Goal: Information Seeking & Learning: Learn about a topic

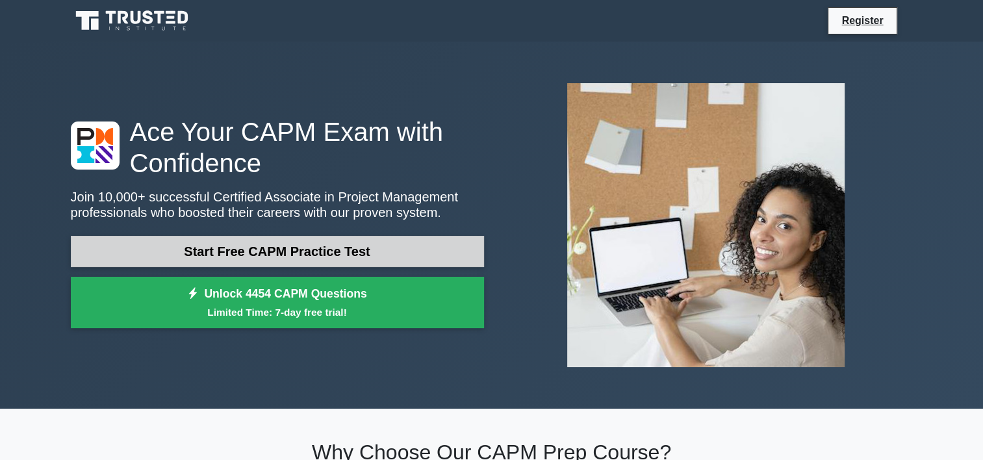
click at [212, 257] on link "Start Free CAPM Practice Test" at bounding box center [277, 251] width 413 height 31
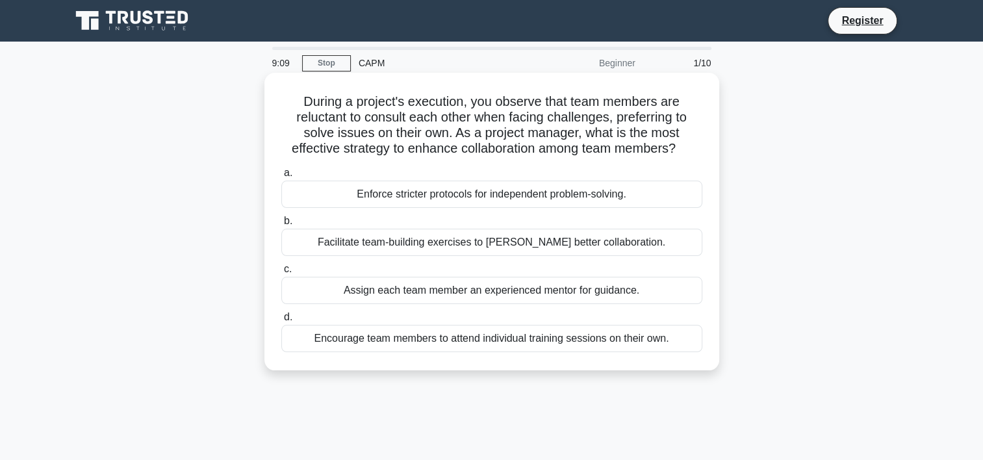
click at [422, 248] on div "Facilitate team-building exercises to foster better collaboration." at bounding box center [491, 242] width 421 height 27
click at [281, 225] on input "b. Facilitate team-building exercises to foster better collaboration." at bounding box center [281, 221] width 0 height 8
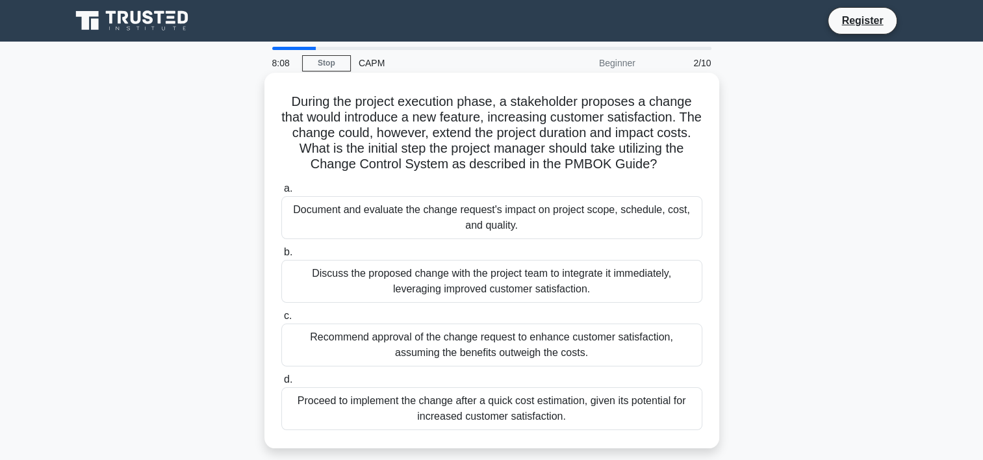
click at [469, 223] on div "Document and evaluate the change request's impact on project scope, schedule, c…" at bounding box center [491, 217] width 421 height 43
click at [281, 193] on input "a. Document and evaluate the change request's impact on project scope, schedule…" at bounding box center [281, 189] width 0 height 8
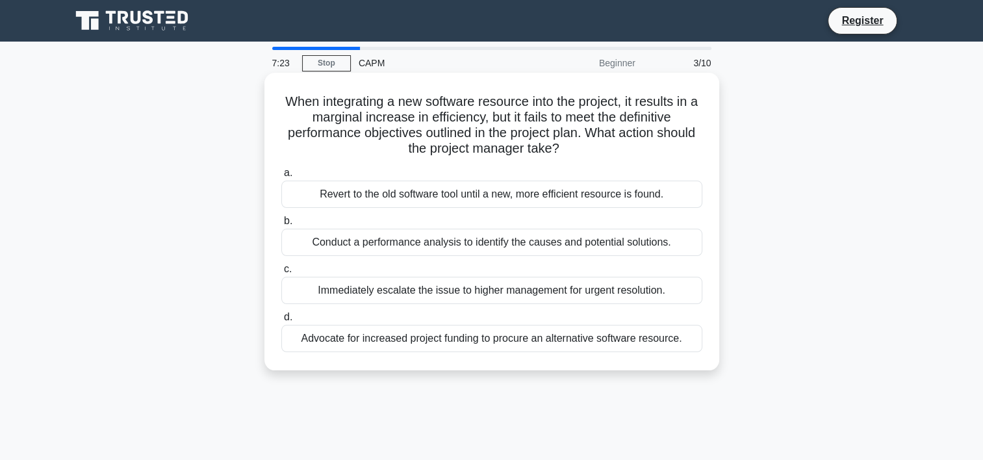
click at [470, 244] on div "Conduct a performance analysis to identify the causes and potential solutions." at bounding box center [491, 242] width 421 height 27
click at [281, 225] on input "b. Conduct a performance analysis to identify the causes and potential solution…" at bounding box center [281, 221] width 0 height 8
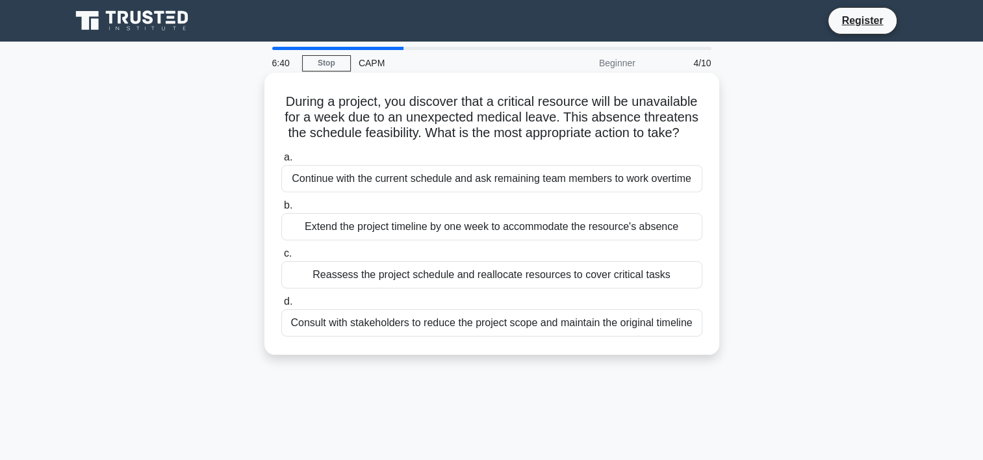
click at [504, 275] on div "Reassess the project schedule and reallocate resources to cover critical tasks" at bounding box center [491, 274] width 421 height 27
click at [281, 258] on input "c. Reassess the project schedule and reallocate resources to cover critical tas…" at bounding box center [281, 253] width 0 height 8
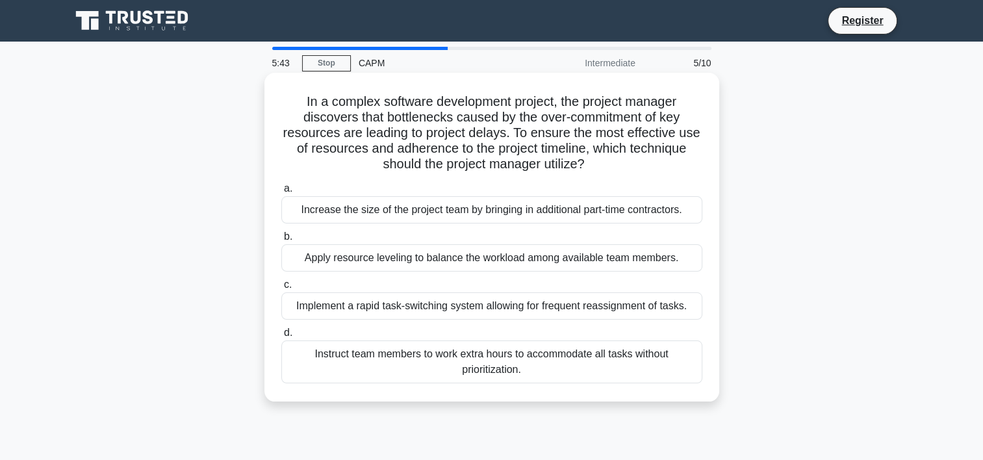
click at [436, 210] on div "Increase the size of the project team by bringing in additional part-time contr…" at bounding box center [491, 209] width 421 height 27
click at [281, 193] on input "a. Increase the size of the project team by bringing in additional part-time co…" at bounding box center [281, 189] width 0 height 8
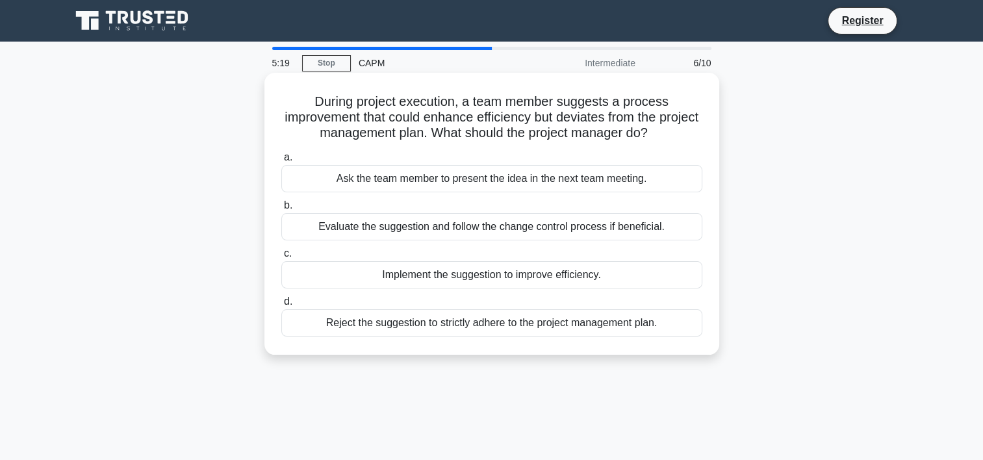
click at [527, 231] on div "Evaluate the suggestion and follow the change control process if beneficial." at bounding box center [491, 226] width 421 height 27
click at [281, 210] on input "b. Evaluate the suggestion and follow the change control process if beneficial." at bounding box center [281, 205] width 0 height 8
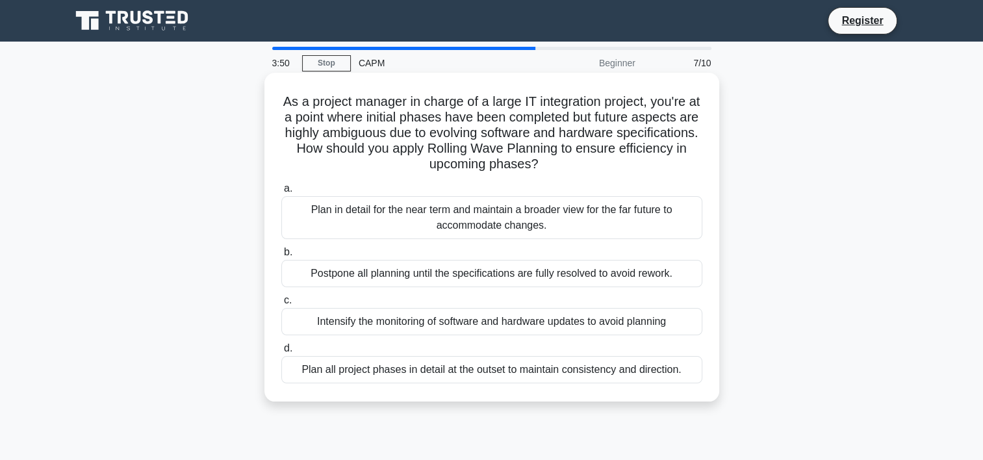
click at [418, 374] on div "Plan all project phases in detail at the outset to maintain consistency and dir…" at bounding box center [491, 369] width 421 height 27
click at [281, 353] on input "d. Plan all project phases in detail at the outset to maintain consistency and …" at bounding box center [281, 348] width 0 height 8
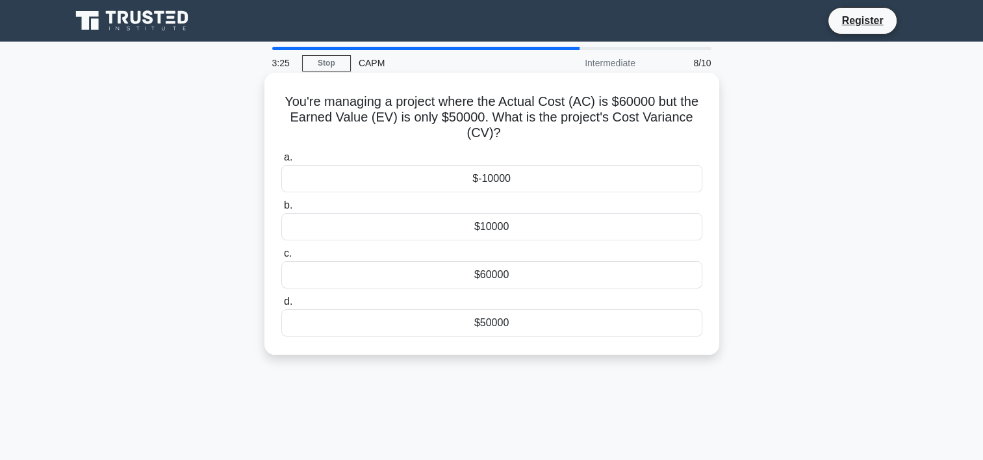
click at [497, 180] on div "$-10000" at bounding box center [491, 178] width 421 height 27
click at [281, 162] on input "a. $-10000" at bounding box center [281, 157] width 0 height 8
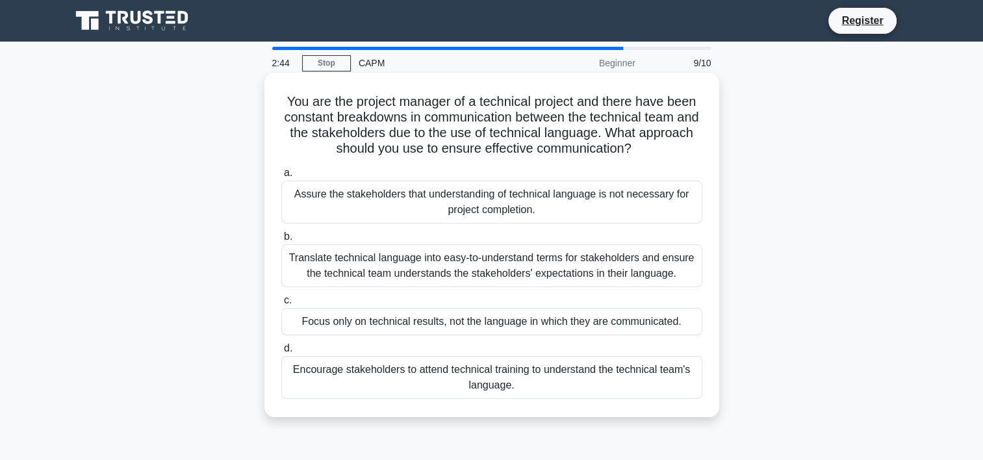
click at [551, 196] on div "Assure the stakeholders that understanding of technical language is not necessa…" at bounding box center [491, 202] width 421 height 43
click at [281, 177] on input "a. Assure the stakeholders that understanding of technical language is not nece…" at bounding box center [281, 173] width 0 height 8
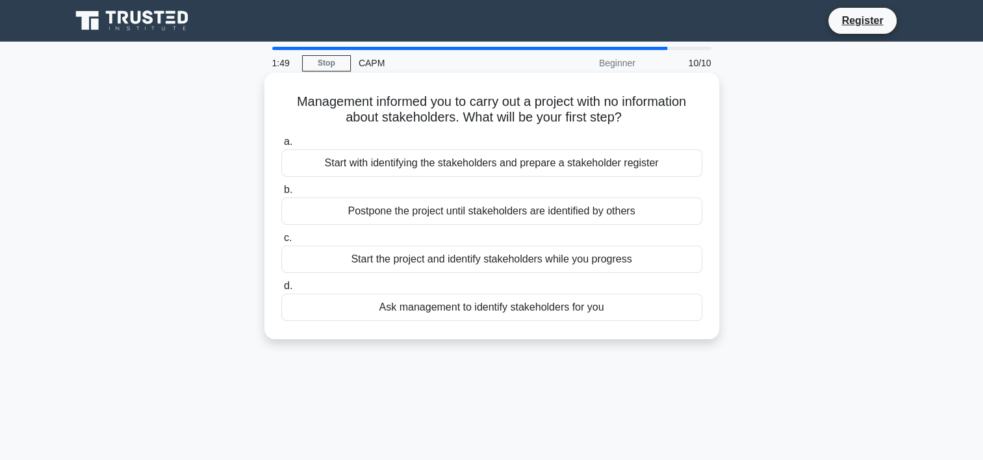
click at [493, 304] on div "Ask management to identify stakeholders for you" at bounding box center [491, 307] width 421 height 27
click at [281, 290] on input "d. Ask management to identify stakeholders for you" at bounding box center [281, 286] width 0 height 8
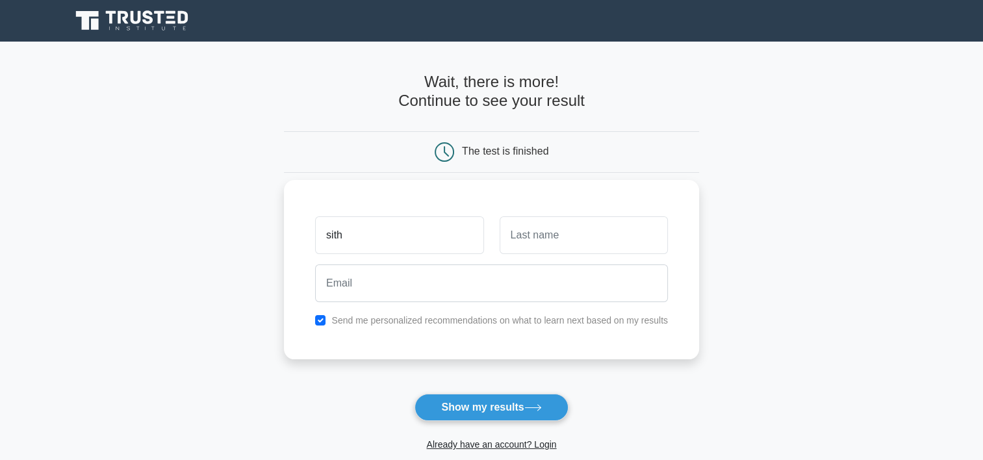
type input "Sithembile Victoria"
click at [553, 238] on input "text" at bounding box center [584, 235] width 168 height 38
type input "Mbele"
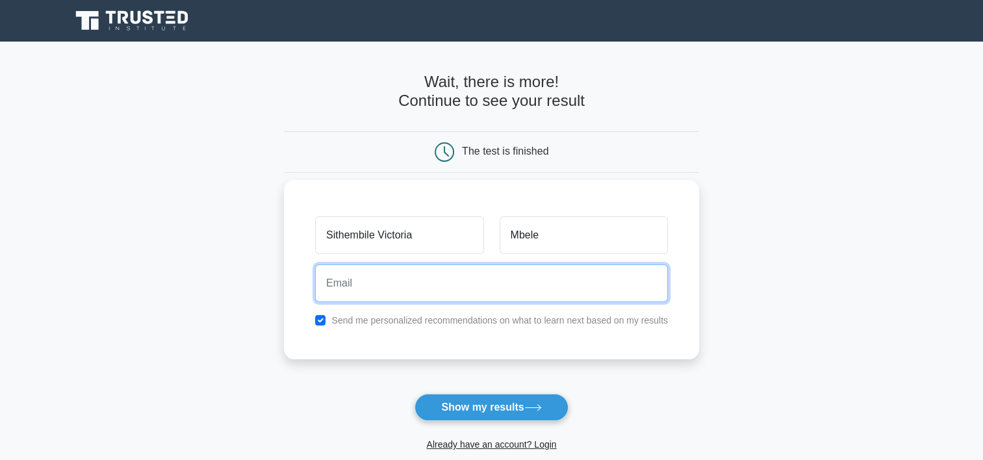
click at [385, 290] on input "email" at bounding box center [491, 283] width 353 height 38
type input "sthevee8@gmail.com"
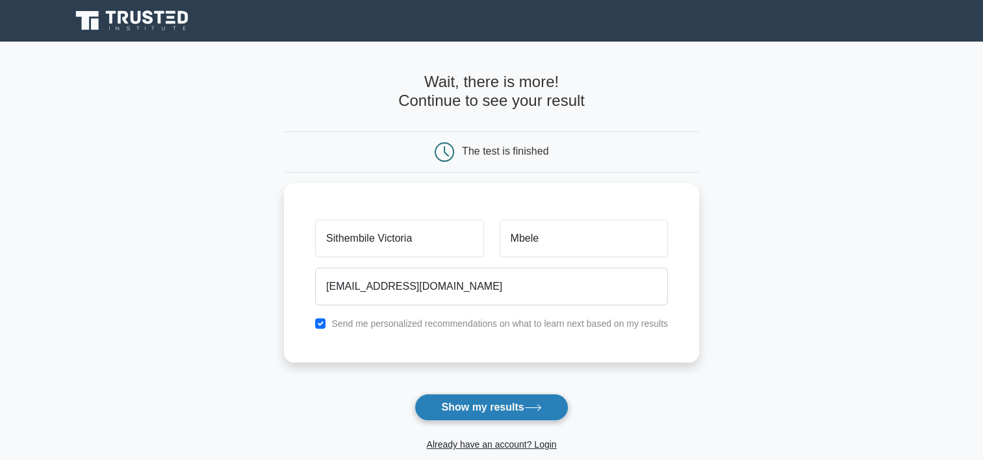
click at [478, 410] on button "Show my results" at bounding box center [490, 407] width 153 height 27
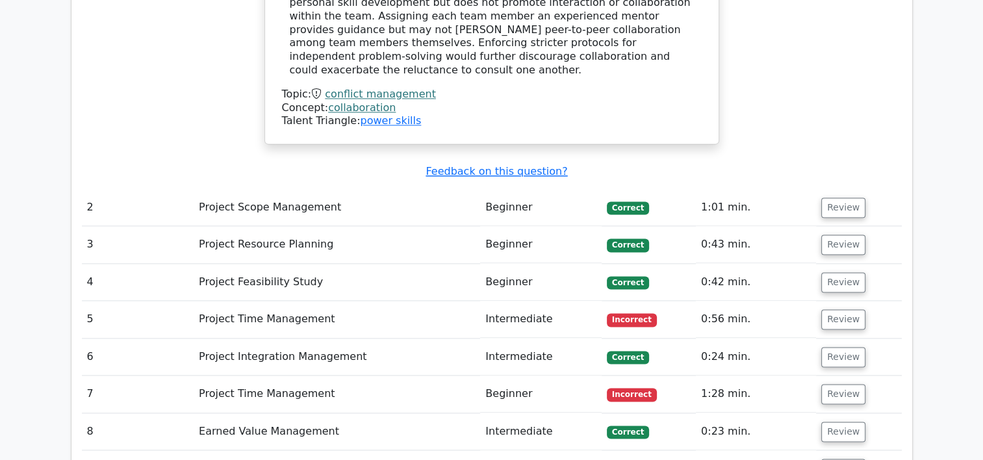
scroll to position [1733, 0]
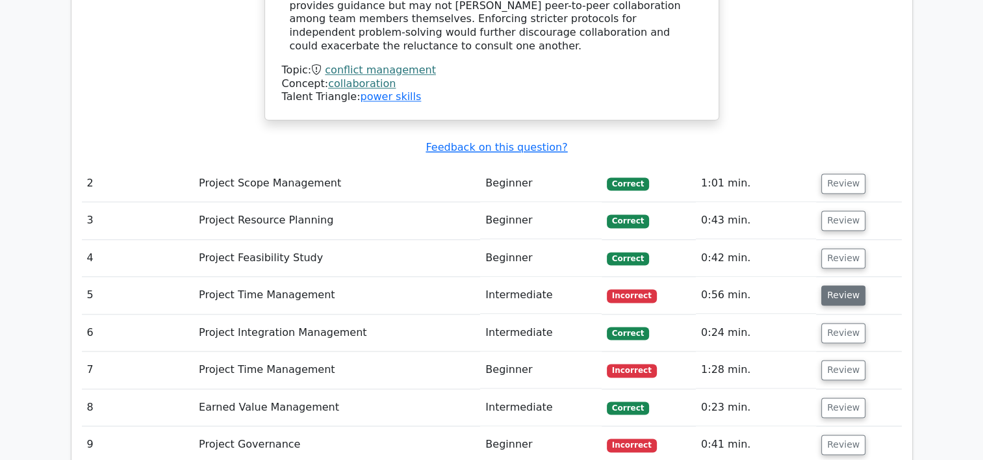
click at [842, 285] on button "Review" at bounding box center [843, 295] width 44 height 20
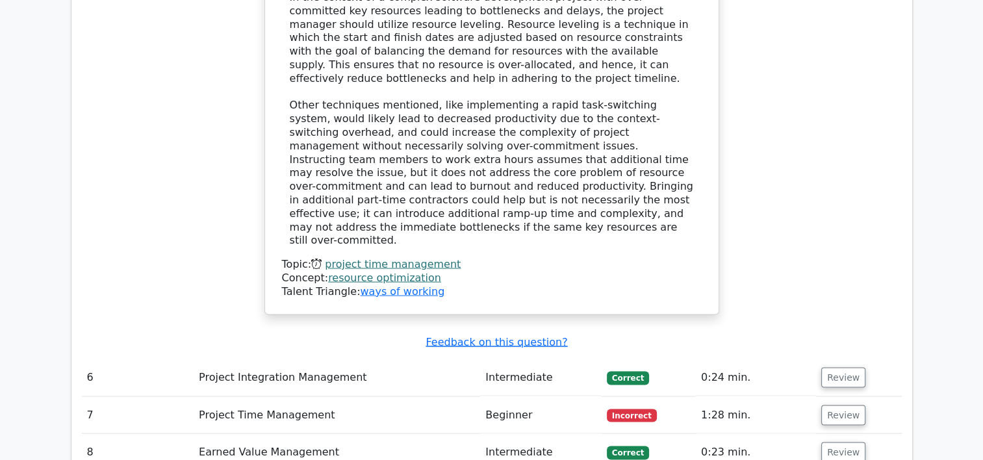
scroll to position [2462, 0]
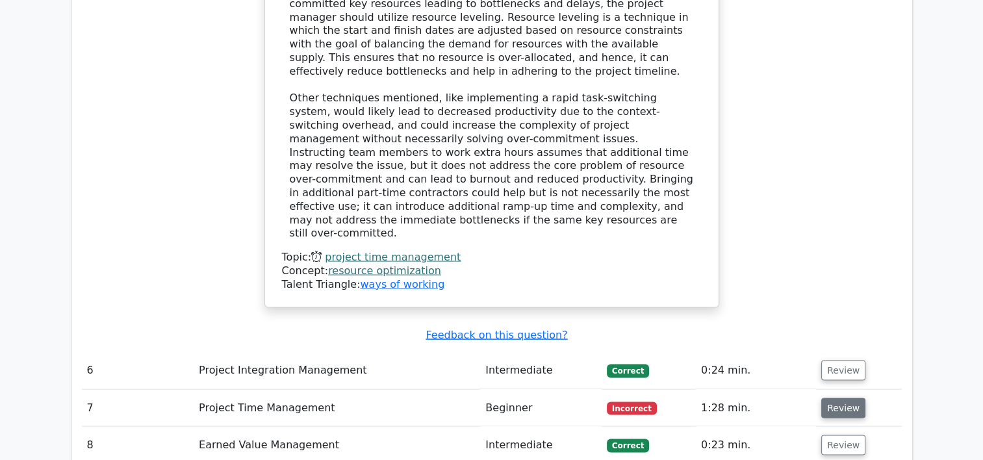
click at [839, 398] on button "Review" at bounding box center [843, 408] width 44 height 20
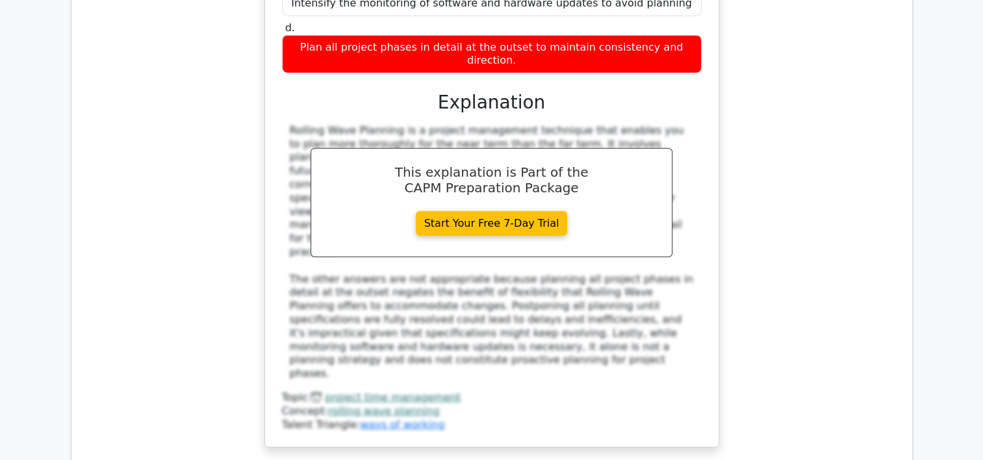
scroll to position [3131, 0]
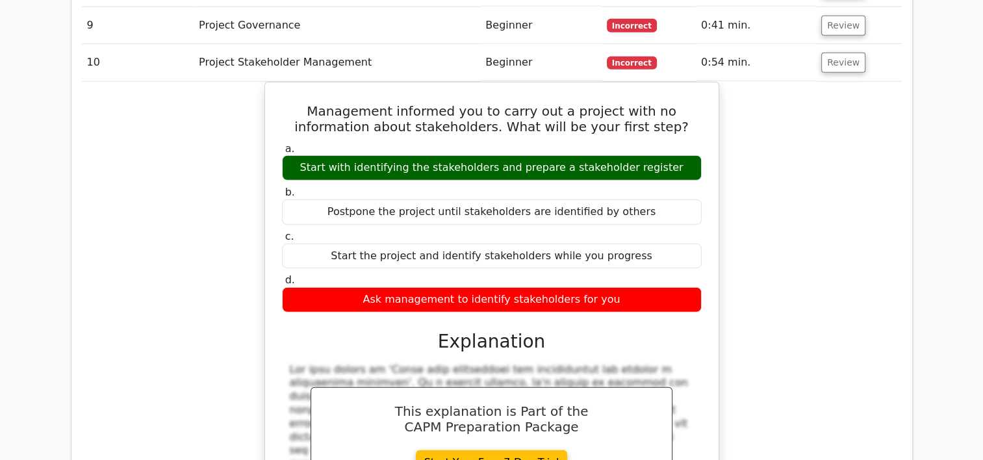
scroll to position [4238, 0]
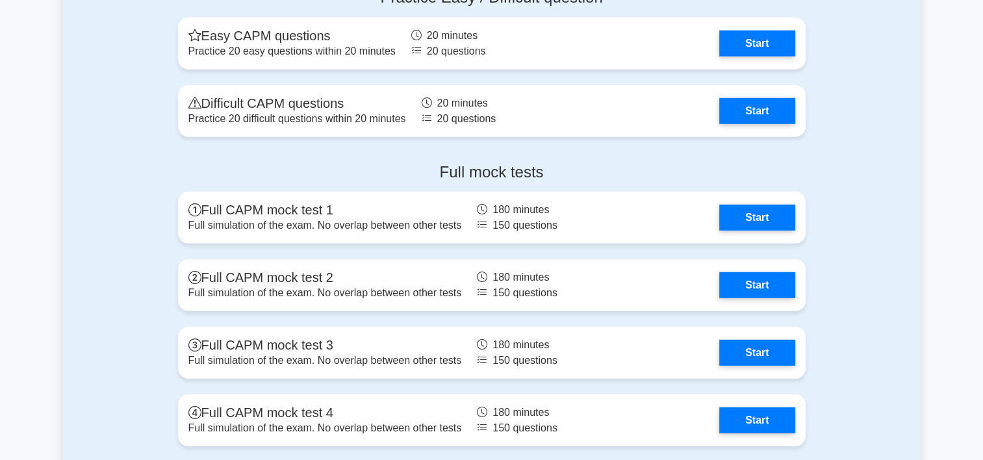
scroll to position [3769, 0]
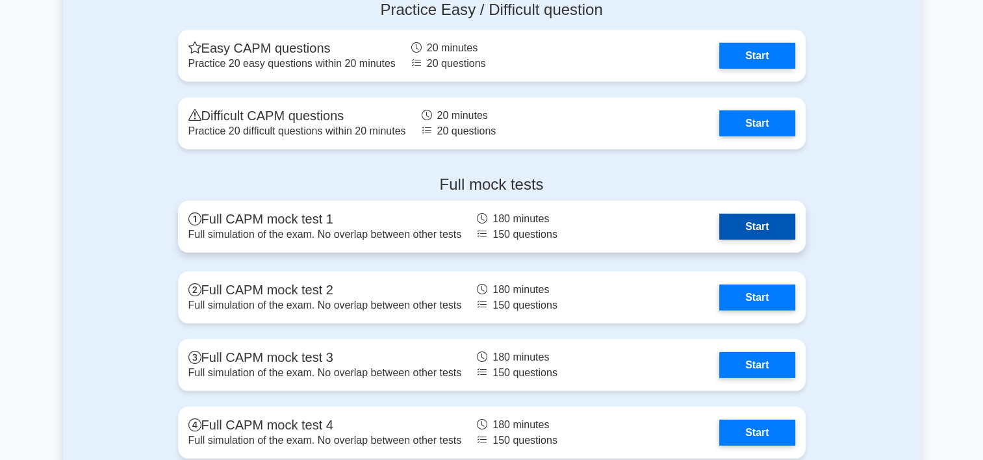
click at [771, 226] on link "Start" at bounding box center [756, 227] width 75 height 26
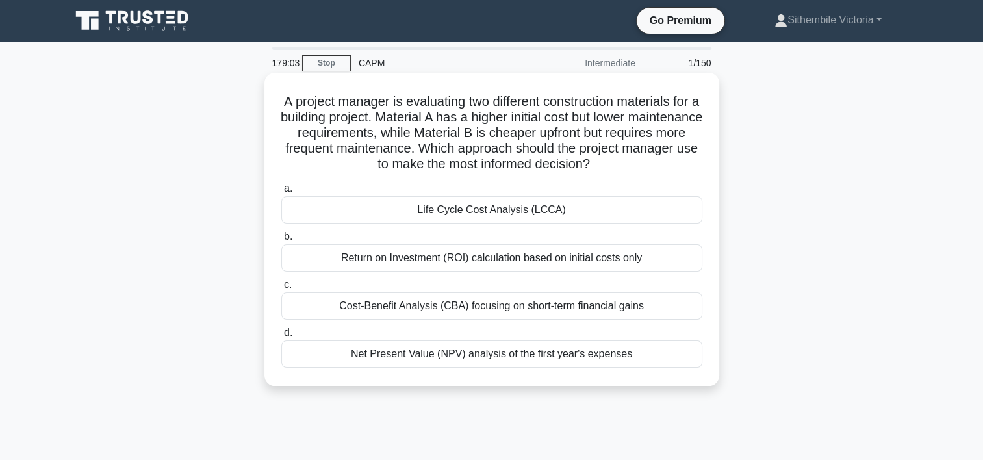
drag, startPoint x: 483, startPoint y: 209, endPoint x: 342, endPoint y: 213, distance: 141.0
click at [342, 213] on div "Life Cycle Cost Analysis (LCCA)" at bounding box center [491, 209] width 421 height 27
click at [281, 193] on input "a. Life Cycle Cost Analysis (LCCA)" at bounding box center [281, 189] width 0 height 8
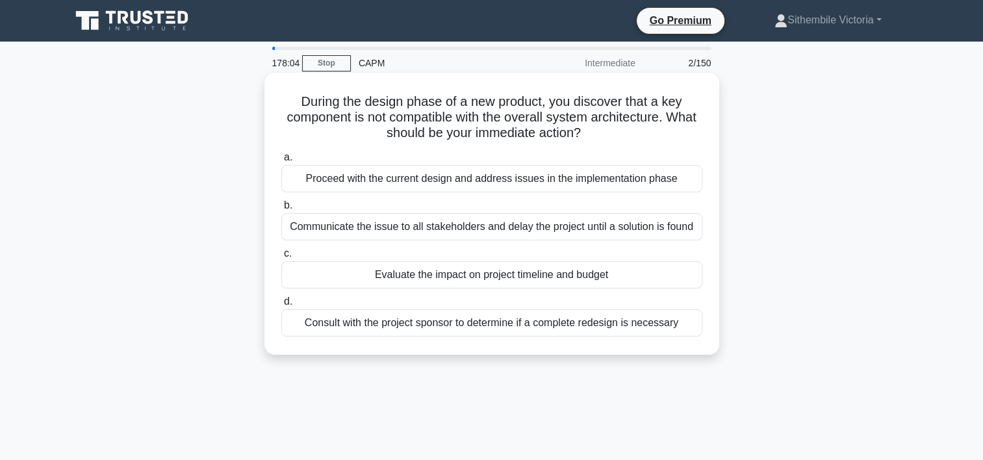
click at [411, 323] on div "Consult with the project sponsor to determine if a complete redesign is necessa…" at bounding box center [491, 322] width 421 height 27
click at [281, 306] on input "d. Consult with the project sponsor to determine if a complete redesign is nece…" at bounding box center [281, 302] width 0 height 8
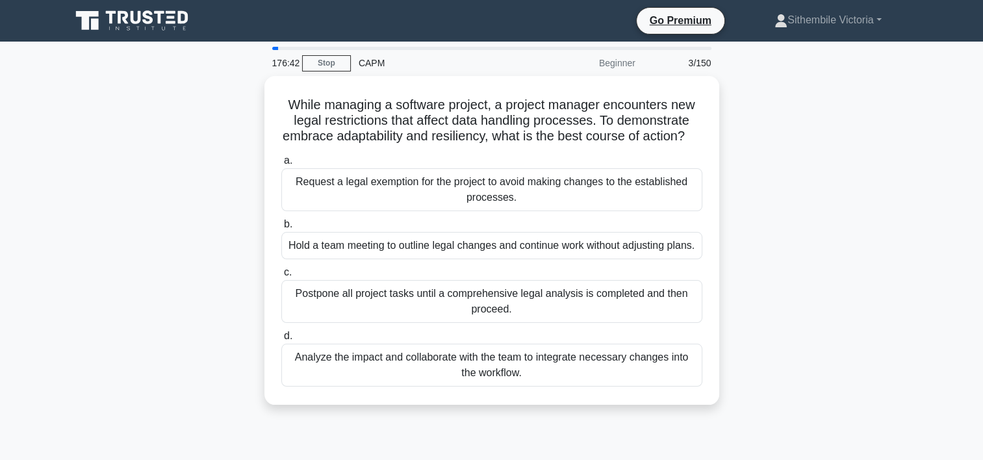
drag, startPoint x: 400, startPoint y: 396, endPoint x: 342, endPoint y: 387, distance: 58.5
click at [342, 387] on div "Analyze the impact and collaborate with the team to integrate necessary changes…" at bounding box center [491, 365] width 421 height 43
click at [281, 340] on input "d. Analyze the impact and collaborate with the team to integrate necessary chan…" at bounding box center [281, 336] width 0 height 8
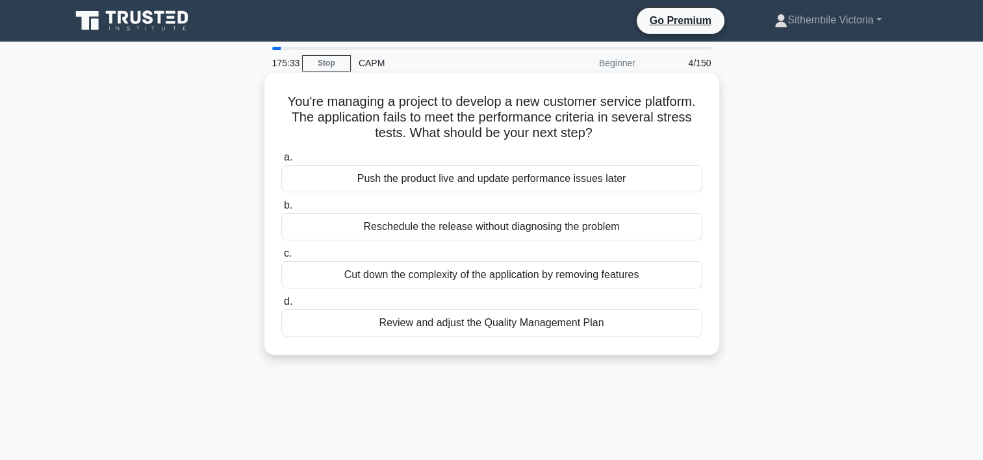
click at [463, 324] on div "Review and adjust the Quality Management Plan" at bounding box center [491, 322] width 421 height 27
click at [281, 306] on input "d. Review and adjust the Quality Management Plan" at bounding box center [281, 302] width 0 height 8
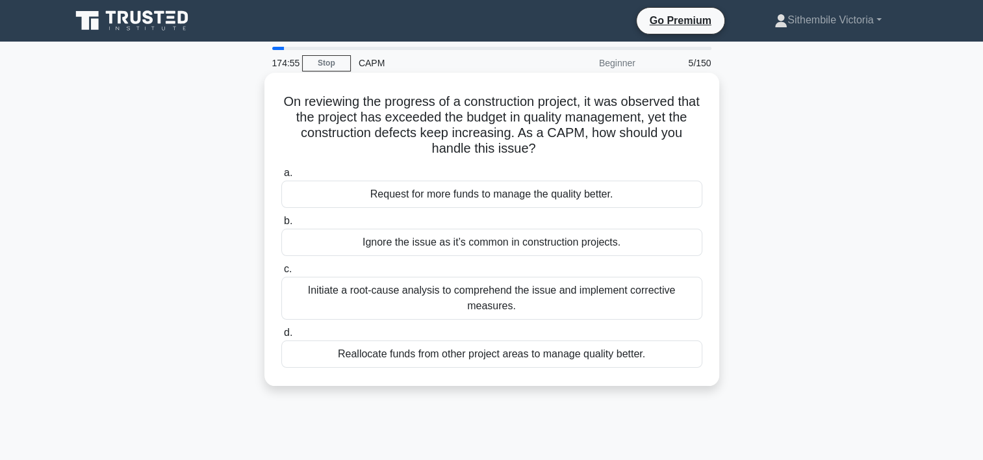
click at [446, 304] on div "Initiate a root-cause analysis to comprehend the issue and implement corrective…" at bounding box center [491, 298] width 421 height 43
click at [281, 274] on input "c. Initiate a root-cause analysis to comprehend the issue and implement correct…" at bounding box center [281, 269] width 0 height 8
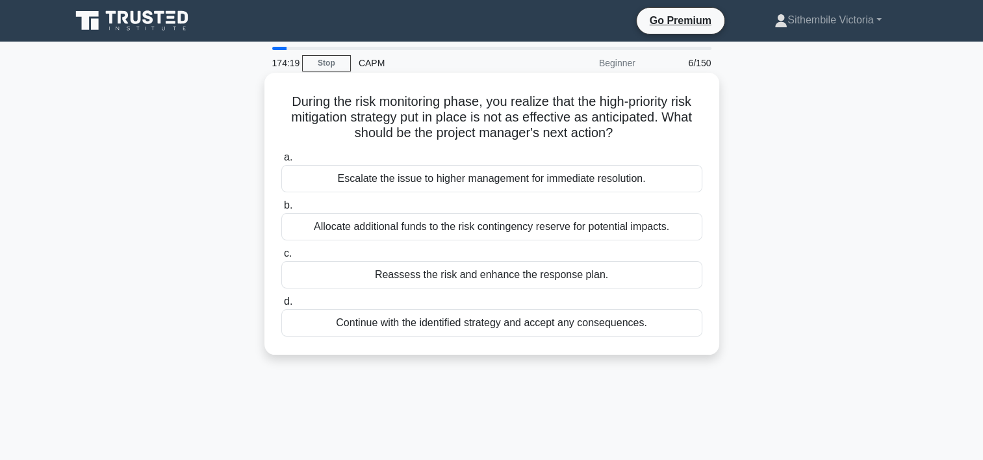
click at [446, 277] on div "Reassess the risk and enhance the response plan." at bounding box center [491, 274] width 421 height 27
click at [281, 258] on input "c. Reassess the risk and enhance the response plan." at bounding box center [281, 253] width 0 height 8
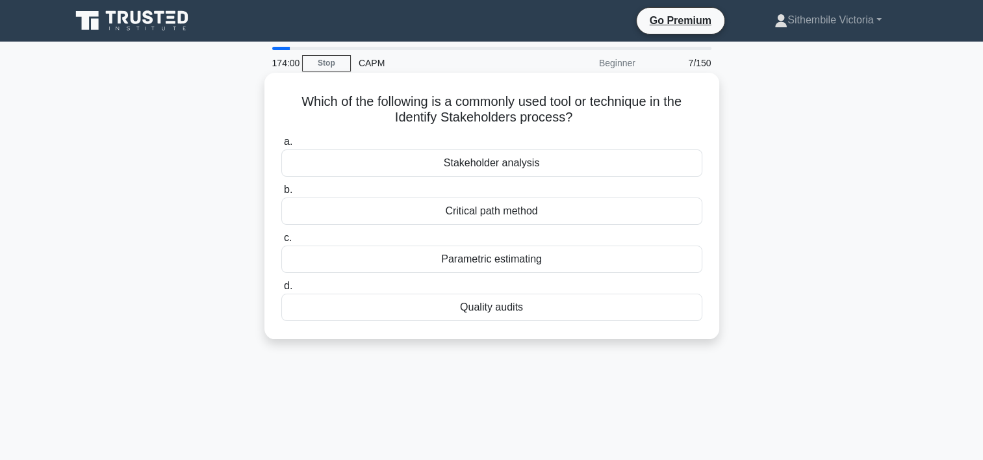
click at [511, 165] on div "Stakeholder analysis" at bounding box center [491, 162] width 421 height 27
click at [281, 146] on input "a. Stakeholder analysis" at bounding box center [281, 142] width 0 height 8
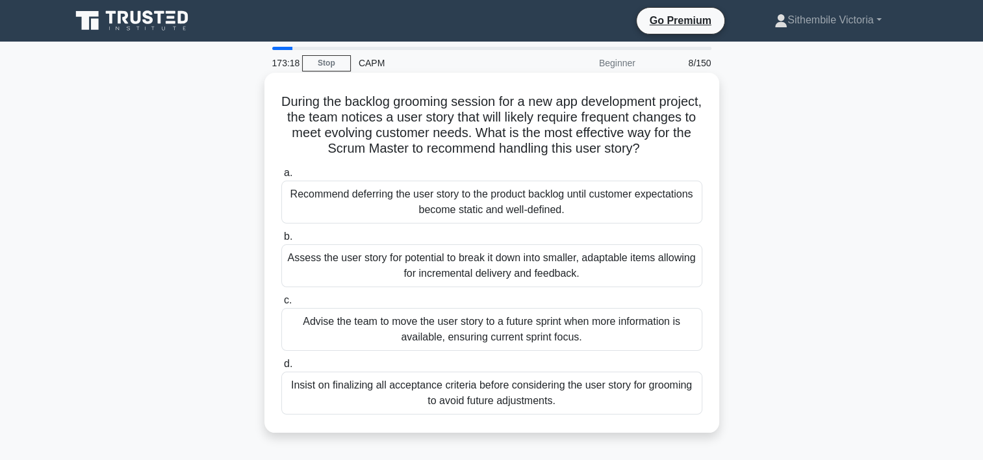
drag, startPoint x: 459, startPoint y: 272, endPoint x: 382, endPoint y: 268, distance: 77.4
click at [382, 268] on div "Assess the user story for potential to break it down into smaller, adaptable it…" at bounding box center [491, 265] width 421 height 43
click at [281, 241] on input "b. Assess the user story for potential to break it down into smaller, adaptable…" at bounding box center [281, 237] width 0 height 8
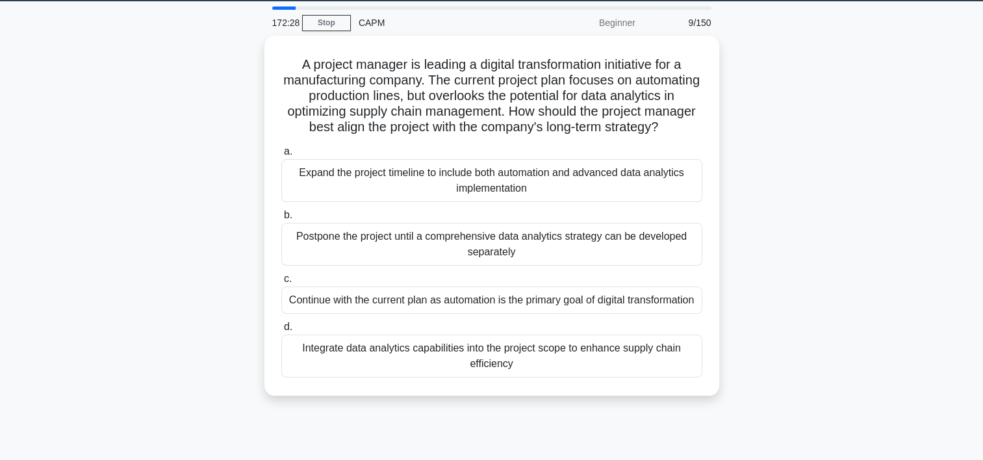
scroll to position [52, 0]
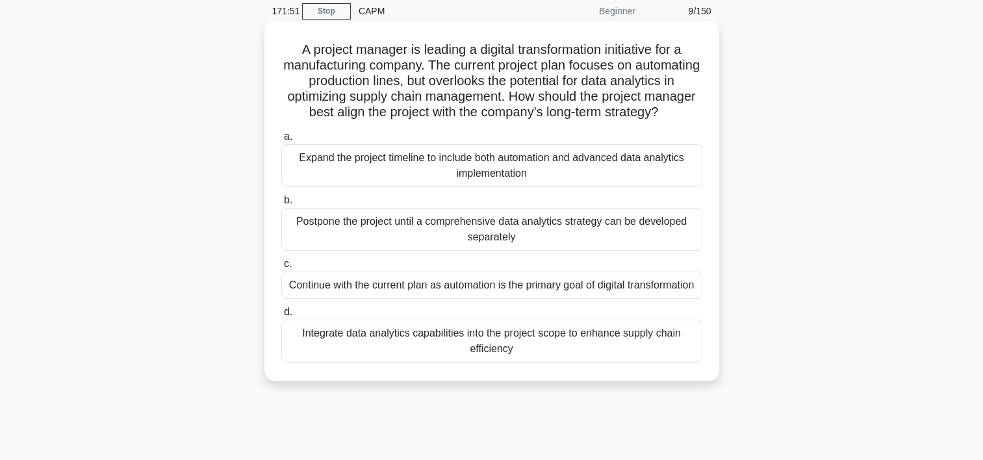
click at [503, 363] on div "Integrate data analytics capabilities into the project scope to enhance supply …" at bounding box center [491, 341] width 421 height 43
click at [281, 316] on input "d. Integrate data analytics capabilities into the project scope to enhance supp…" at bounding box center [281, 312] width 0 height 8
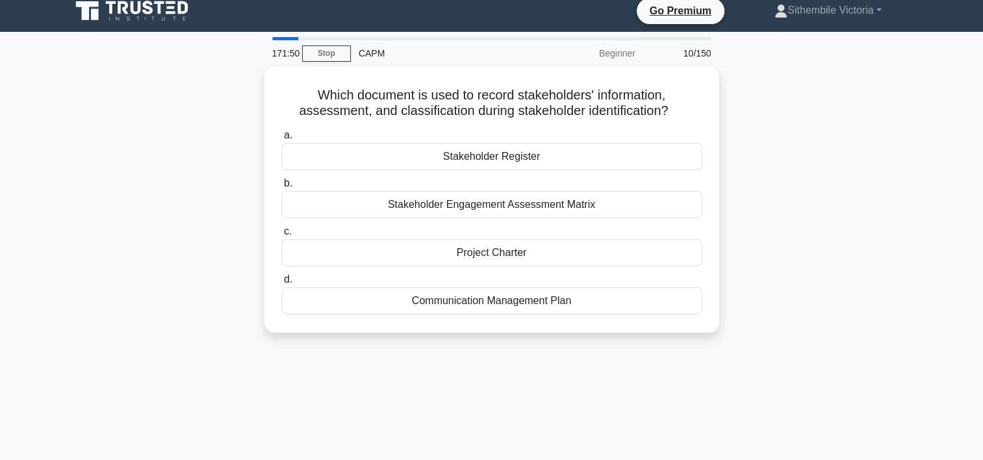
scroll to position [0, 0]
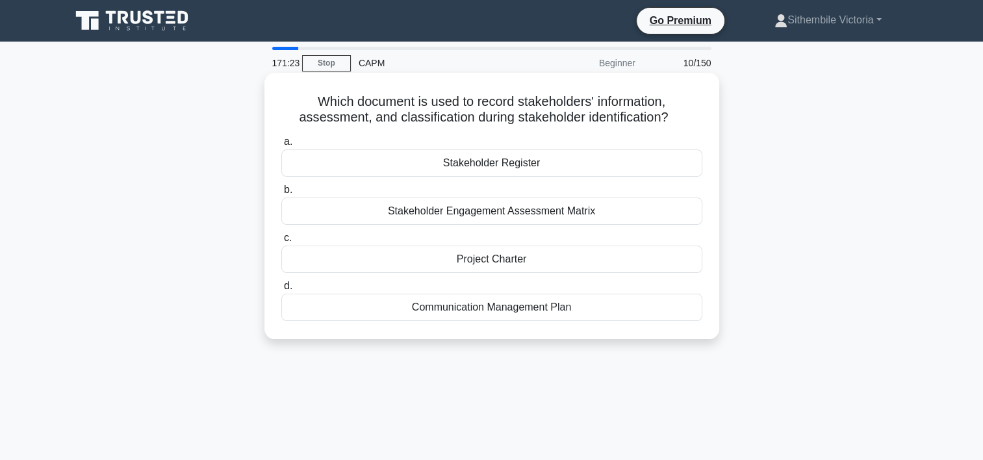
click at [492, 175] on div "Stakeholder Register" at bounding box center [491, 162] width 421 height 27
click at [281, 146] on input "a. Stakeholder Register" at bounding box center [281, 142] width 0 height 8
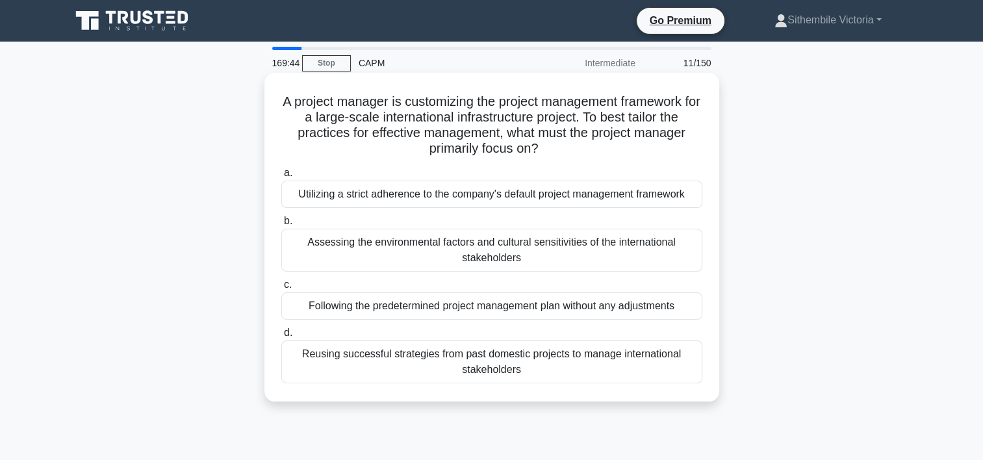
click at [374, 250] on div "Assessing the environmental factors and cultural sensitivities of the internati…" at bounding box center [491, 250] width 421 height 43
click at [281, 225] on input "b. Assessing the environmental factors and cultural sensitivities of the intern…" at bounding box center [281, 221] width 0 height 8
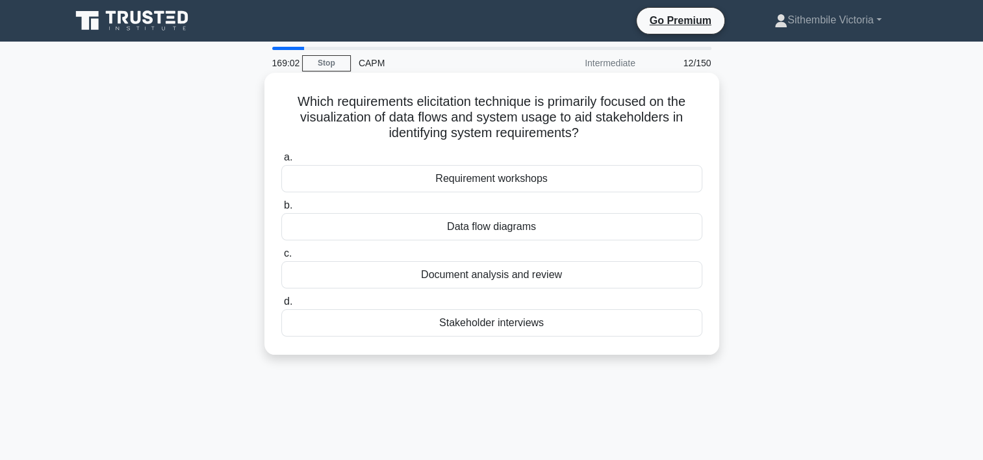
click at [489, 225] on div "Data flow diagrams" at bounding box center [491, 226] width 421 height 27
click at [281, 210] on input "b. Data flow diagrams" at bounding box center [281, 205] width 0 height 8
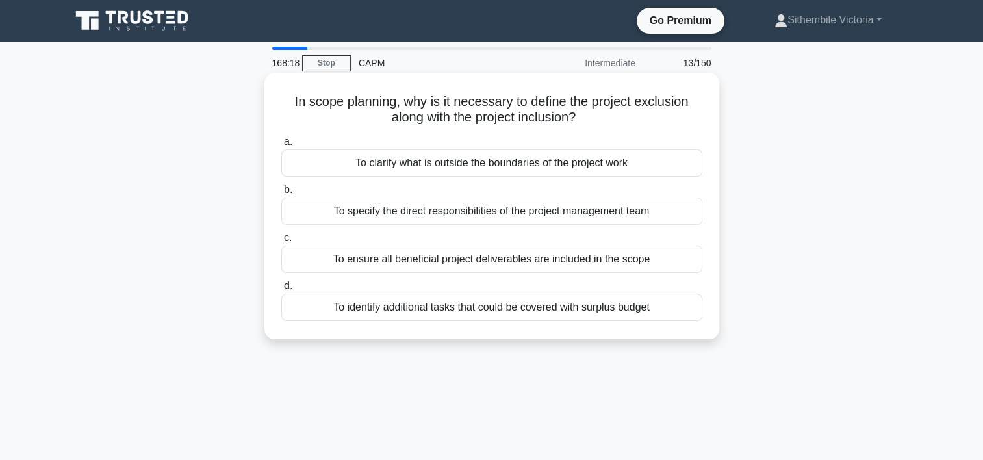
click at [500, 259] on div "To ensure all beneficial project deliverables are included in the scope" at bounding box center [491, 259] width 421 height 27
click at [281, 242] on input "c. To ensure all beneficial project deliverables are included in the scope" at bounding box center [281, 238] width 0 height 8
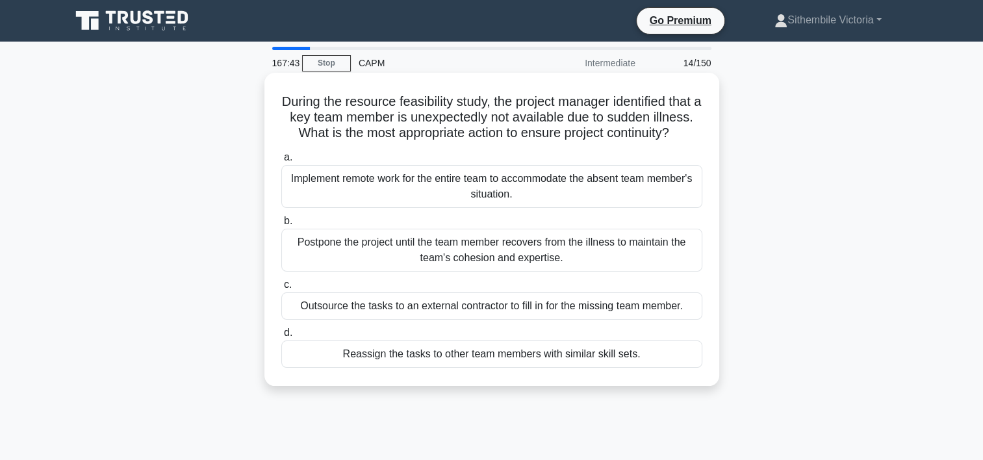
click at [402, 368] on div "Reassign the tasks to other team members with similar skill sets." at bounding box center [491, 353] width 421 height 27
click at [281, 337] on input "d. Reassign the tasks to other team members with similar skill sets." at bounding box center [281, 333] width 0 height 8
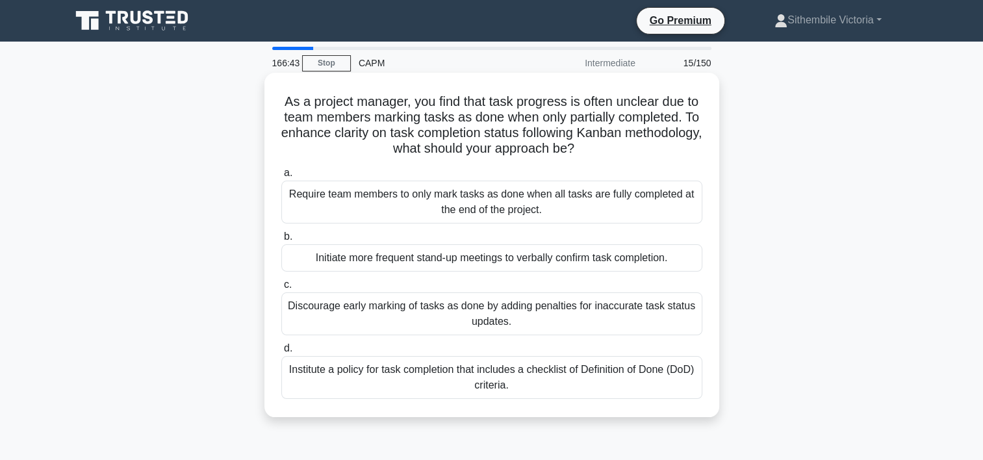
click at [490, 374] on div "Institute a policy for task completion that includes a checklist of Definition …" at bounding box center [491, 377] width 421 height 43
click at [281, 353] on input "d. Institute a policy for task completion that includes a checklist of Definiti…" at bounding box center [281, 348] width 0 height 8
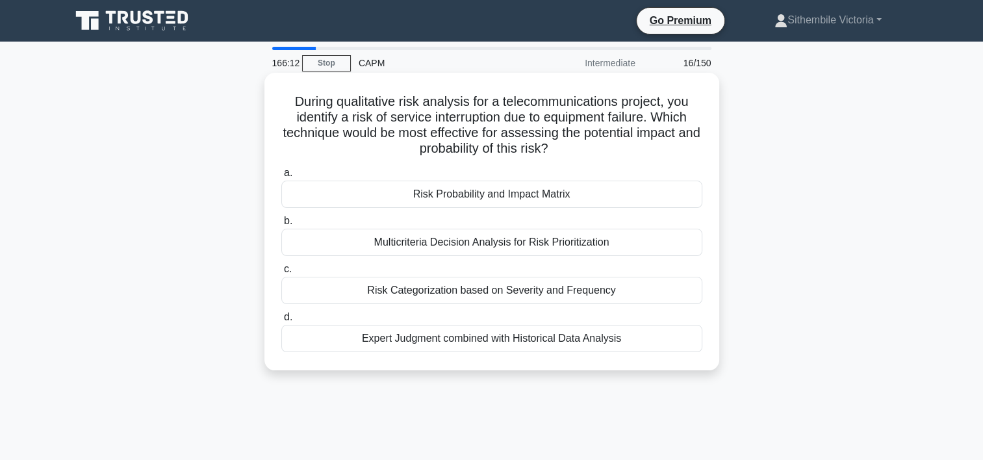
click at [459, 198] on div "Risk Probability and Impact Matrix" at bounding box center [491, 194] width 421 height 27
click at [281, 177] on input "a. Risk Probability and Impact Matrix" at bounding box center [281, 173] width 0 height 8
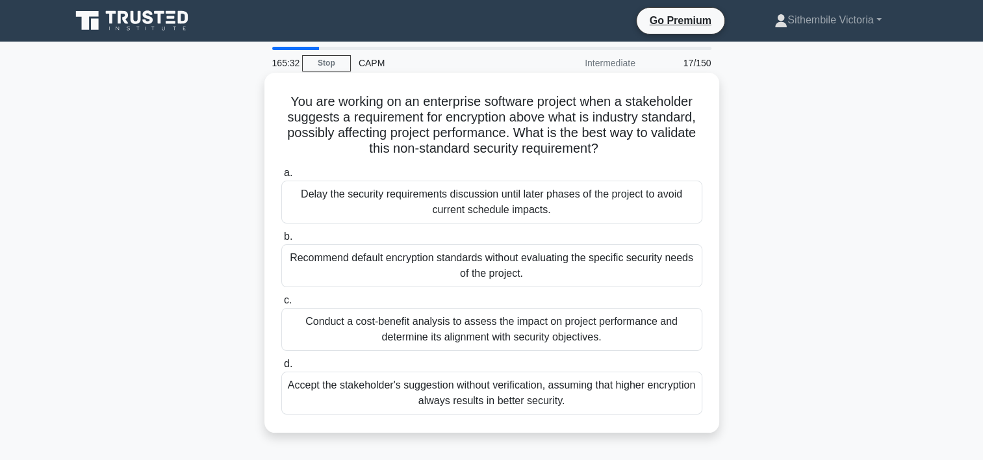
click at [400, 335] on div "Conduct a cost-benefit analysis to assess the impact on project performance and…" at bounding box center [491, 329] width 421 height 43
click at [281, 305] on input "c. Conduct a cost-benefit analysis to assess the impact on project performance …" at bounding box center [281, 300] width 0 height 8
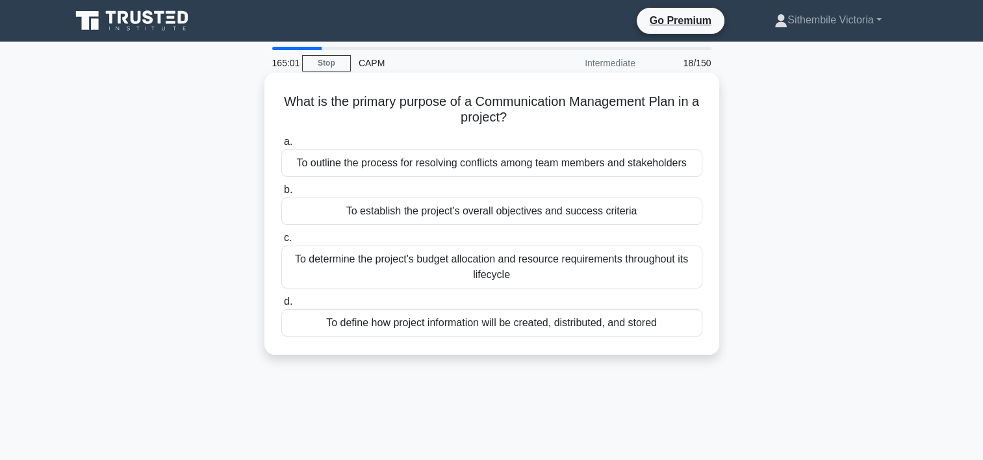
click at [392, 323] on div "To define how project information will be created, distributed, and stored" at bounding box center [491, 322] width 421 height 27
click at [281, 306] on input "d. To define how project information will be created, distributed, and stored" at bounding box center [281, 302] width 0 height 8
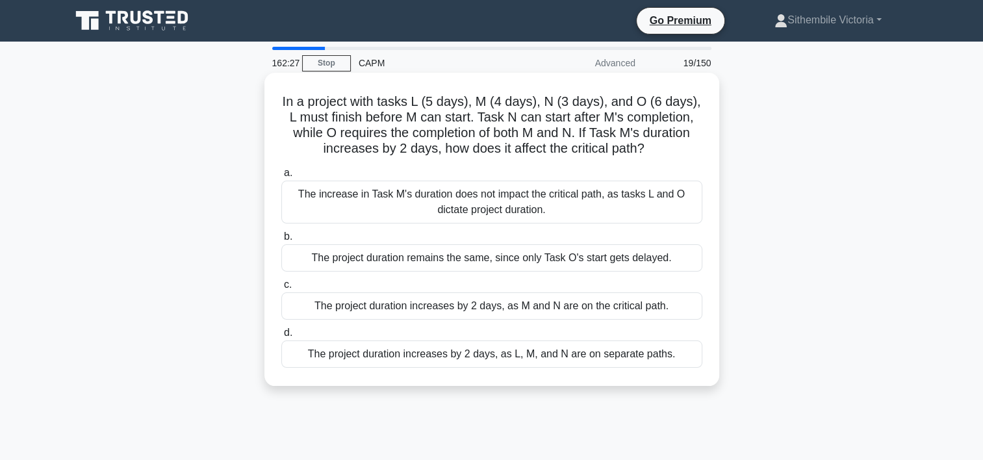
click at [393, 309] on div "The project duration increases by 2 days, as M and N are on the critical path." at bounding box center [491, 305] width 421 height 27
click at [281, 289] on input "c. The project duration increases by 2 days, as M and N are on the critical pat…" at bounding box center [281, 285] width 0 height 8
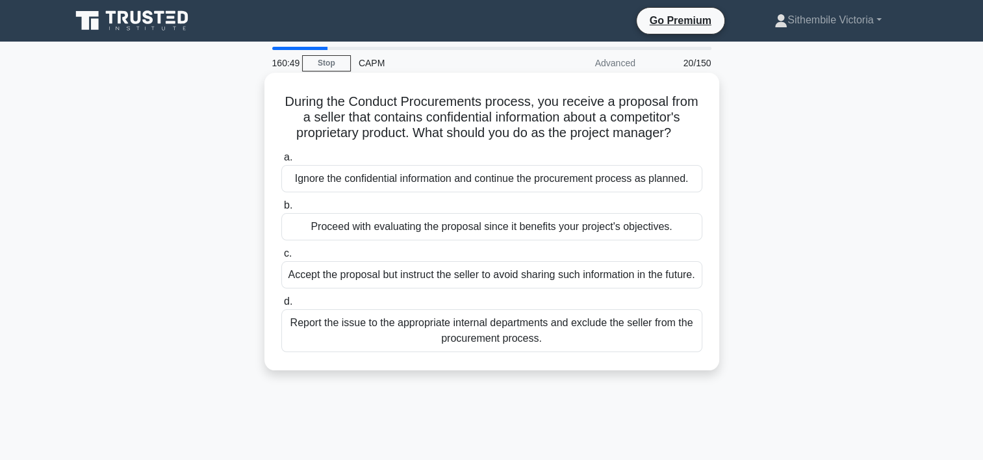
click at [385, 342] on div "Report the issue to the appropriate internal departments and exclude the seller…" at bounding box center [491, 330] width 421 height 43
click at [281, 306] on input "d. Report the issue to the appropriate internal departments and exclude the sel…" at bounding box center [281, 302] width 0 height 8
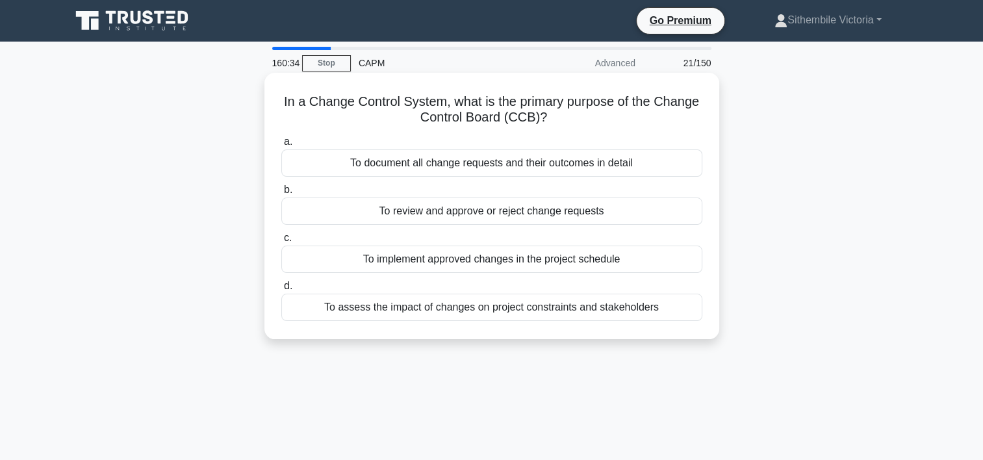
click at [422, 210] on div "To review and approve or reject change requests" at bounding box center [491, 210] width 421 height 27
click at [281, 194] on input "b. To review and approve or reject change requests" at bounding box center [281, 190] width 0 height 8
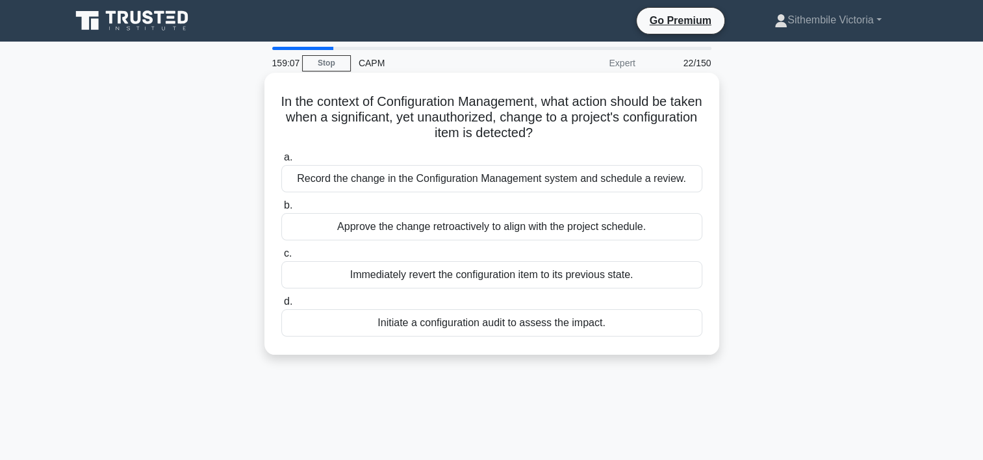
click at [381, 182] on div "Record the change in the Configuration Management system and schedule a review." at bounding box center [491, 178] width 421 height 27
click at [281, 162] on input "a. Record the change in the Configuration Management system and schedule a revi…" at bounding box center [281, 157] width 0 height 8
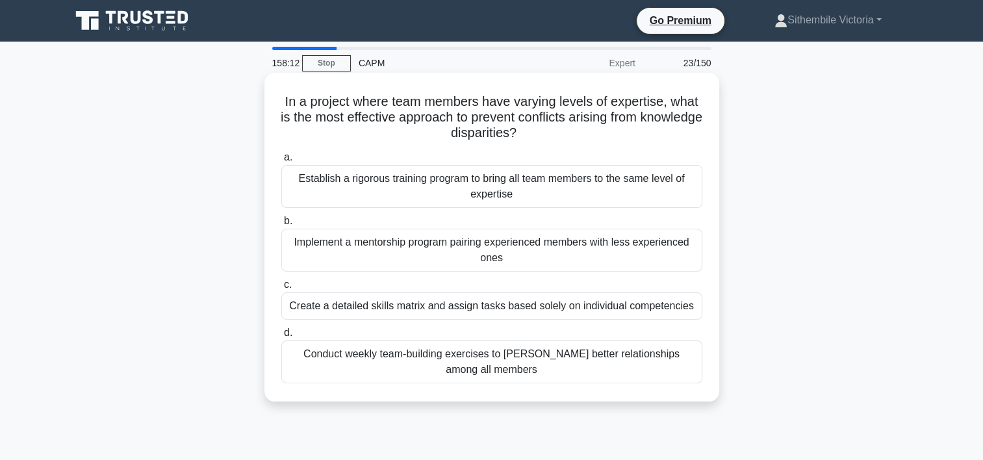
click at [429, 361] on div "Conduct weekly team-building exercises to foster better relationships among all…" at bounding box center [491, 361] width 421 height 43
click at [281, 337] on input "d. Conduct weekly team-building exercises to foster better relationships among …" at bounding box center [281, 333] width 0 height 8
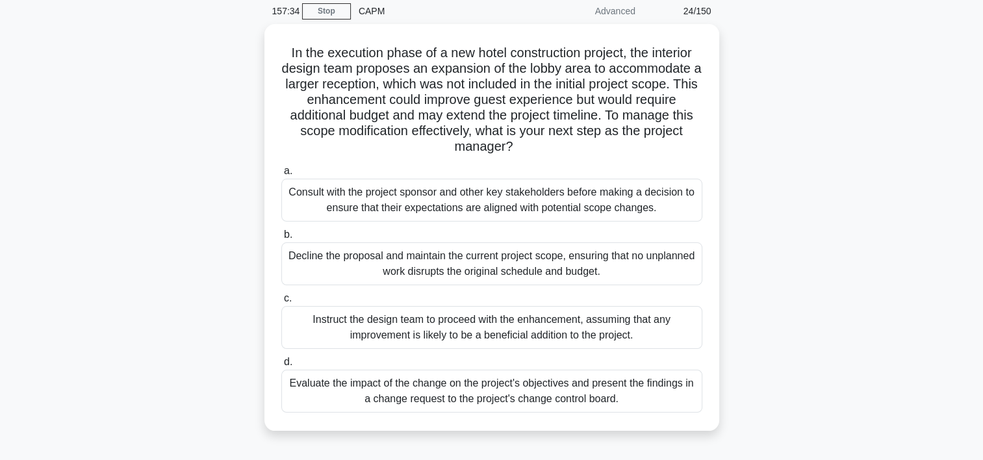
scroll to position [78, 0]
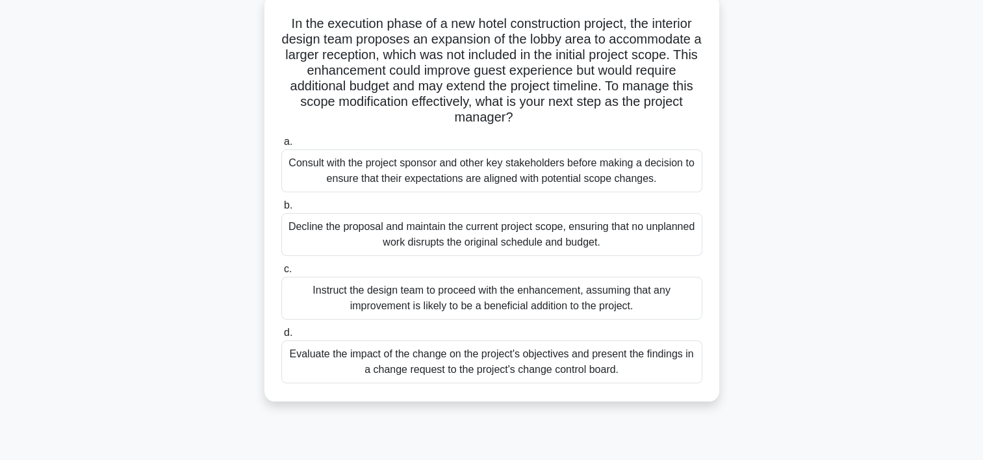
click at [496, 359] on div "Evaluate the impact of the change on the project's objectives and present the f…" at bounding box center [491, 361] width 421 height 43
click at [281, 337] on input "d. Evaluate the impact of the change on the project's objectives and present th…" at bounding box center [281, 333] width 0 height 8
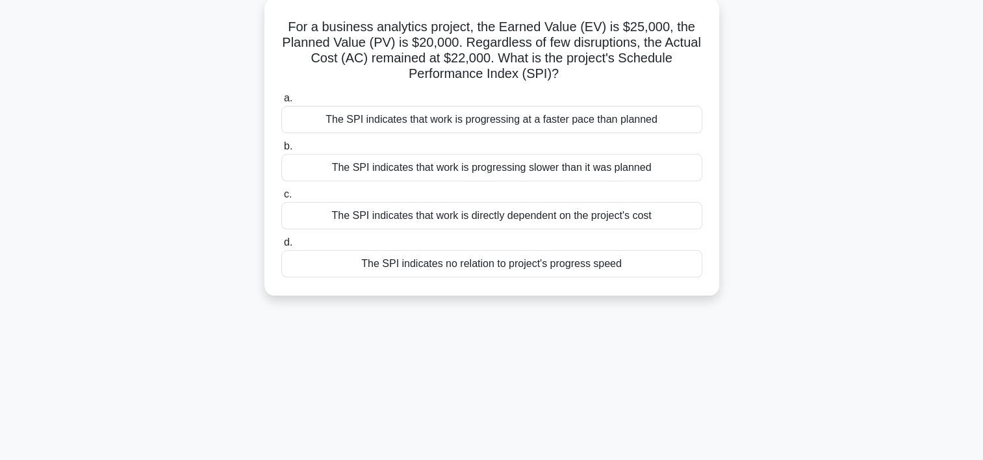
scroll to position [0, 0]
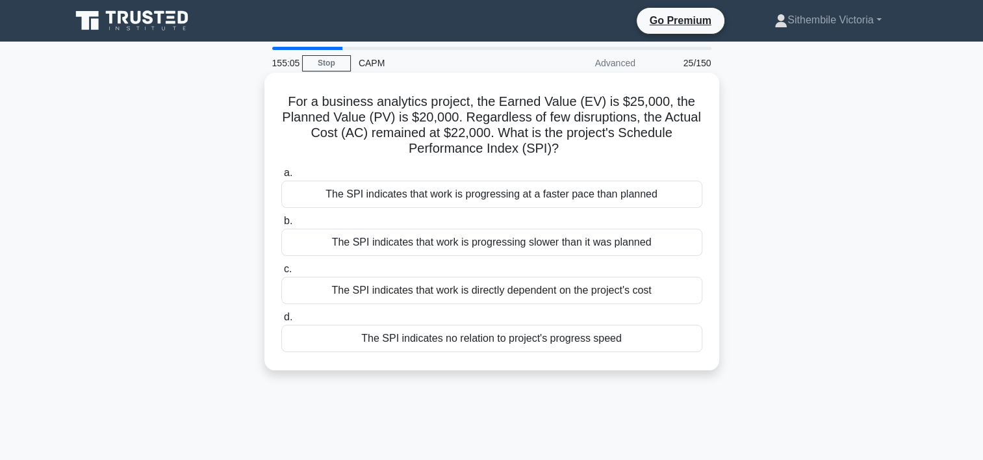
click at [555, 242] on div "The SPI indicates that work is progressing slower than it was planned" at bounding box center [491, 242] width 421 height 27
click at [281, 225] on input "b. The SPI indicates that work is progressing slower than it was planned" at bounding box center [281, 221] width 0 height 8
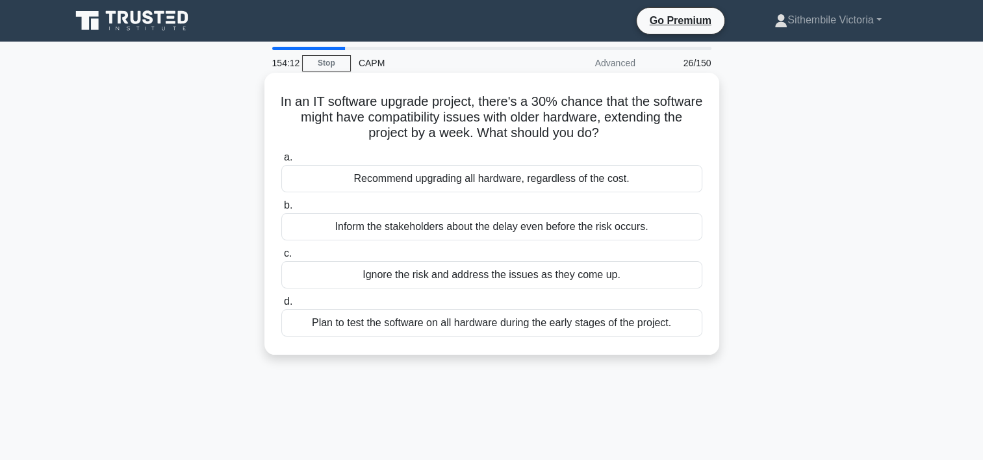
click at [485, 227] on div "Inform the stakeholders about the delay even before the risk occurs." at bounding box center [491, 226] width 421 height 27
click at [281, 210] on input "b. Inform the stakeholders about the delay even before the risk occurs." at bounding box center [281, 205] width 0 height 8
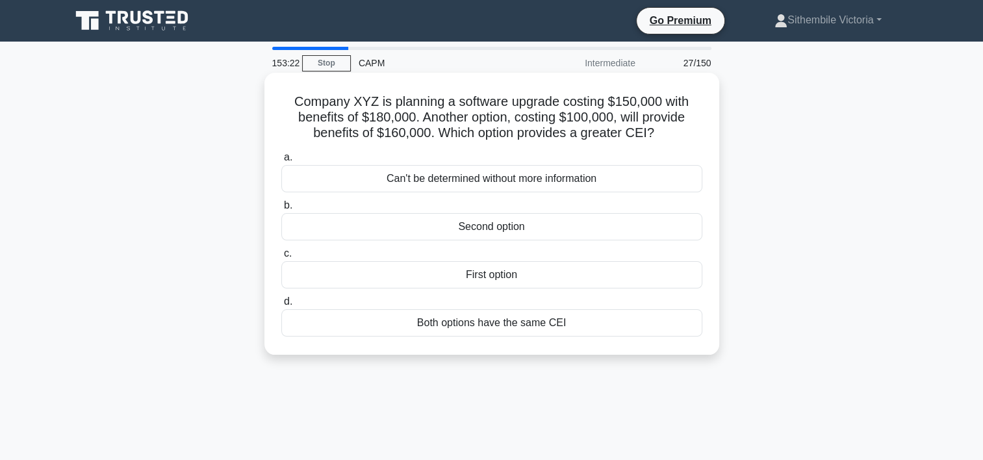
click at [497, 272] on div "First option" at bounding box center [491, 274] width 421 height 27
click at [281, 258] on input "c. First option" at bounding box center [281, 253] width 0 height 8
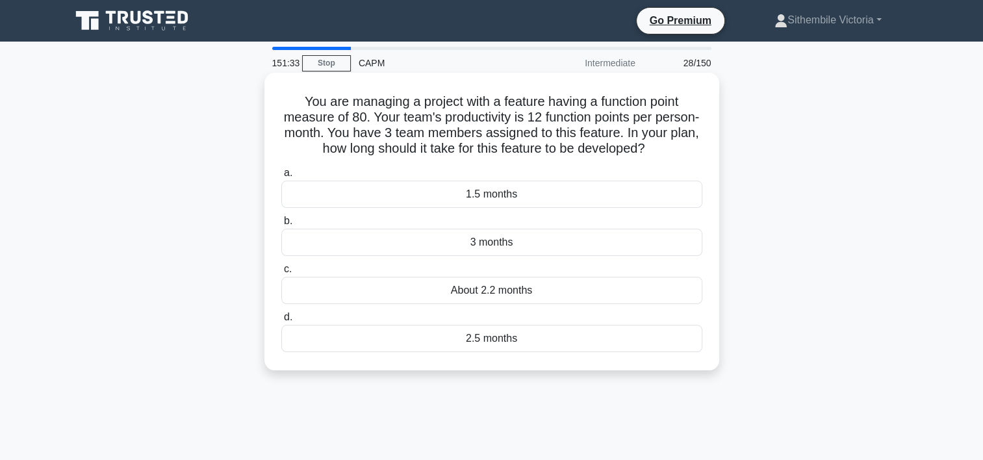
click at [420, 247] on div "3 months" at bounding box center [491, 242] width 421 height 27
click at [281, 225] on input "b. 3 months" at bounding box center [281, 221] width 0 height 8
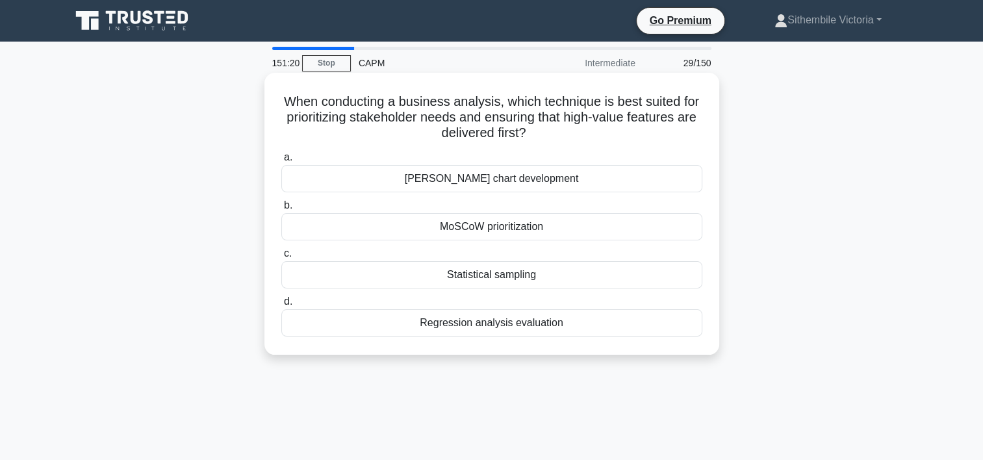
click at [481, 229] on div "MoSCoW prioritization" at bounding box center [491, 226] width 421 height 27
click at [281, 210] on input "b. MoSCoW prioritization" at bounding box center [281, 205] width 0 height 8
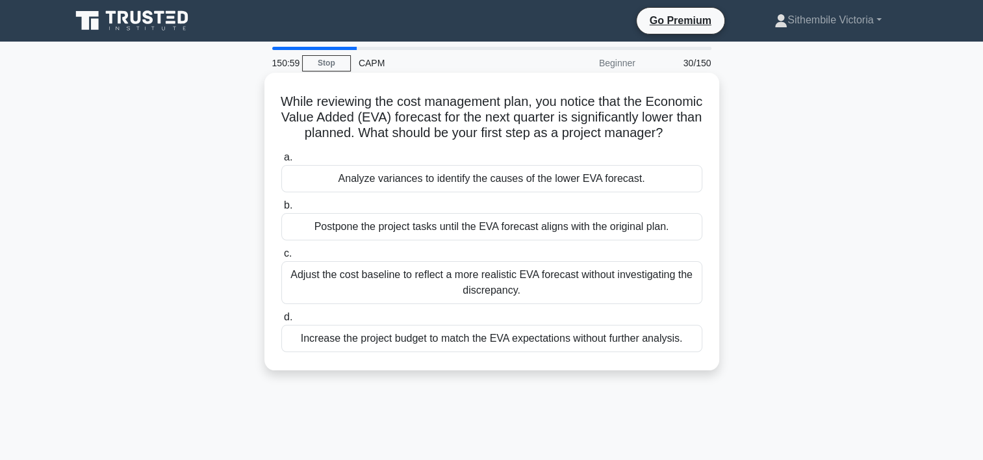
drag, startPoint x: 478, startPoint y: 197, endPoint x: 364, endPoint y: 197, distance: 113.7
click at [364, 192] on div "Analyze variances to identify the causes of the lower EVA forecast." at bounding box center [491, 178] width 421 height 27
click at [281, 162] on input "a. Analyze variances to identify the causes of the lower EVA forecast." at bounding box center [281, 157] width 0 height 8
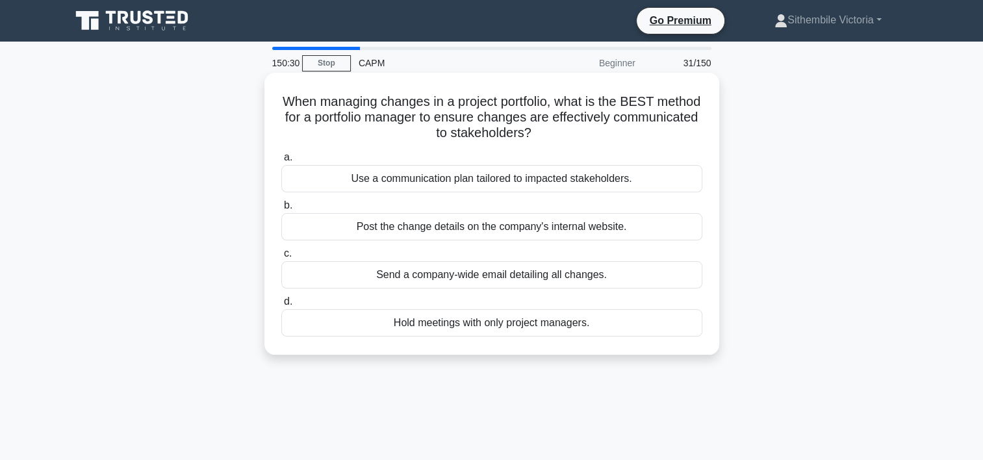
drag, startPoint x: 411, startPoint y: 177, endPoint x: 361, endPoint y: 181, distance: 50.2
click at [361, 181] on div "Use a communication plan tailored to impacted stakeholders." at bounding box center [491, 178] width 421 height 27
click at [281, 162] on input "a. Use a communication plan tailored to impacted stakeholders." at bounding box center [281, 157] width 0 height 8
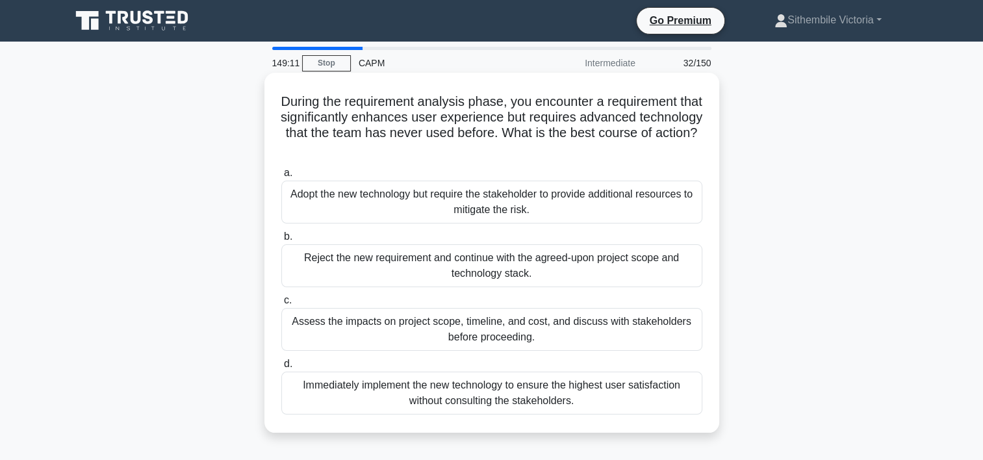
drag, startPoint x: 407, startPoint y: 327, endPoint x: 346, endPoint y: 331, distance: 61.2
click at [346, 331] on div "Assess the impacts on project scope, timeline, and cost, and discuss with stake…" at bounding box center [491, 329] width 421 height 43
click at [281, 305] on input "c. Assess the impacts on project scope, timeline, and cost, and discuss with st…" at bounding box center [281, 300] width 0 height 8
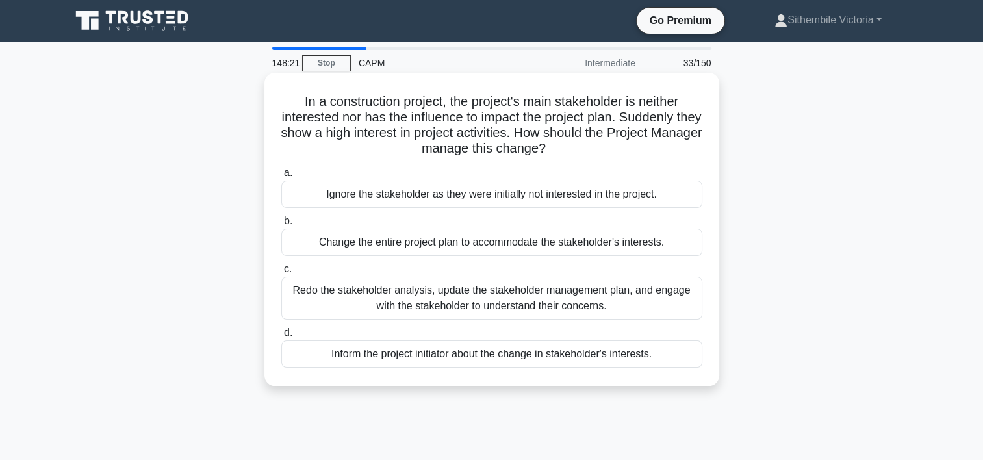
drag, startPoint x: 367, startPoint y: 362, endPoint x: 327, endPoint y: 359, distance: 39.8
click at [327, 359] on div "Inform the project initiator about the change in stakeholder's interests." at bounding box center [491, 353] width 421 height 27
click at [281, 337] on input "d. Inform the project initiator about the change in stakeholder's interests." at bounding box center [281, 333] width 0 height 8
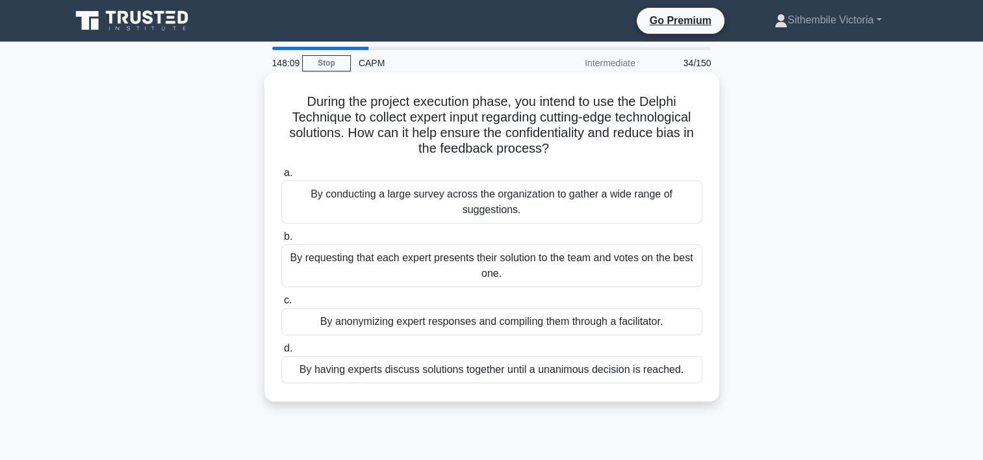
click at [546, 128] on h5 "During the project execution phase, you intend to use the Delphi Technique to c…" at bounding box center [492, 126] width 424 height 64
drag, startPoint x: 390, startPoint y: 193, endPoint x: 332, endPoint y: 196, distance: 57.9
click at [332, 196] on div "By conducting a large survey across the organization to gather a wide range of …" at bounding box center [491, 202] width 421 height 43
click at [281, 177] on input "a. By conducting a large survey across the organization to gather a wide range …" at bounding box center [281, 173] width 0 height 8
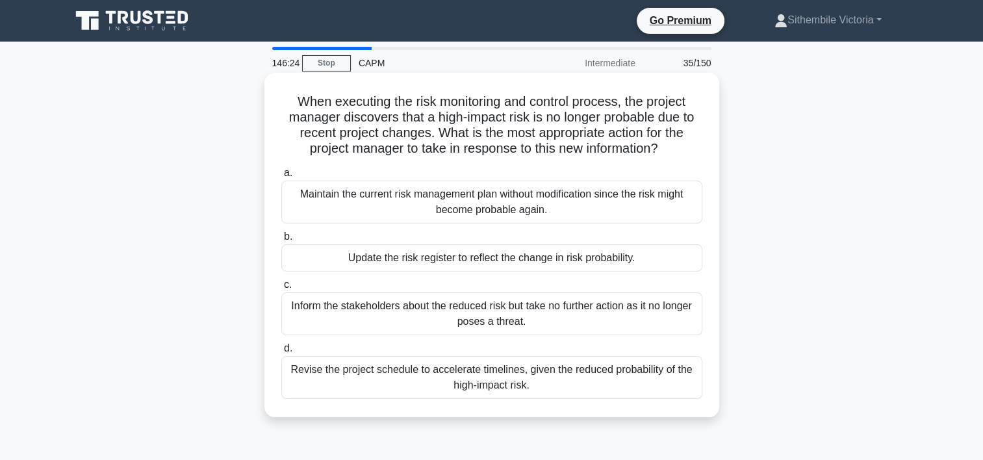
drag, startPoint x: 387, startPoint y: 262, endPoint x: 343, endPoint y: 259, distance: 43.6
click at [343, 259] on div "Update the risk register to reflect the change in risk probability." at bounding box center [491, 257] width 421 height 27
click at [281, 241] on input "b. Update the risk register to reflect the change in risk probability." at bounding box center [281, 237] width 0 height 8
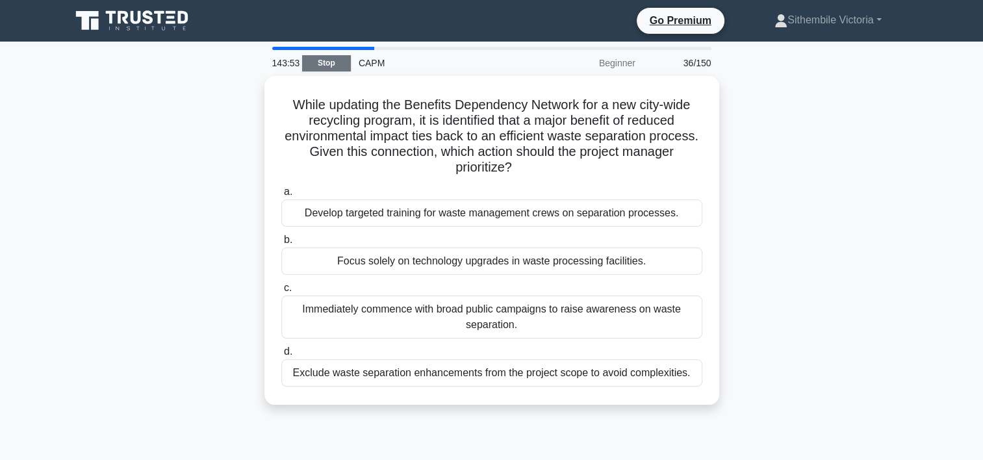
click at [328, 68] on link "Stop" at bounding box center [326, 63] width 49 height 16
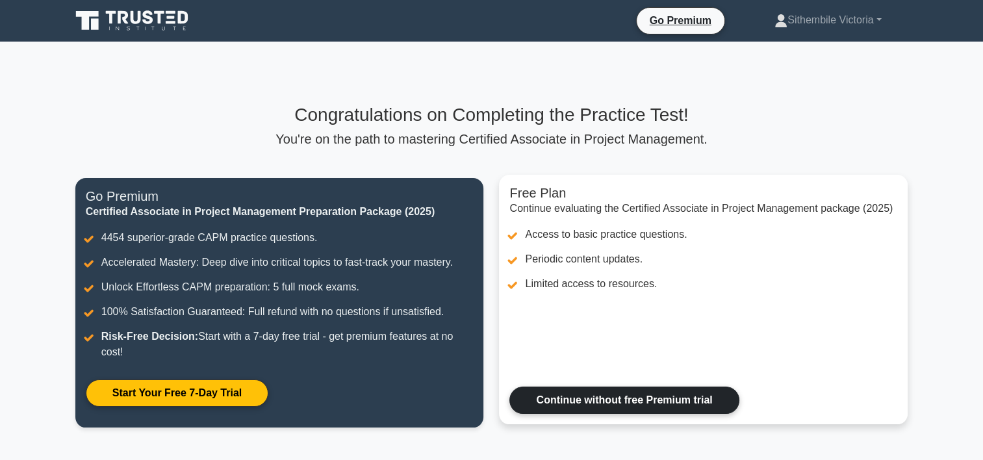
click at [616, 407] on link "Continue without free Premium trial" at bounding box center [623, 400] width 229 height 27
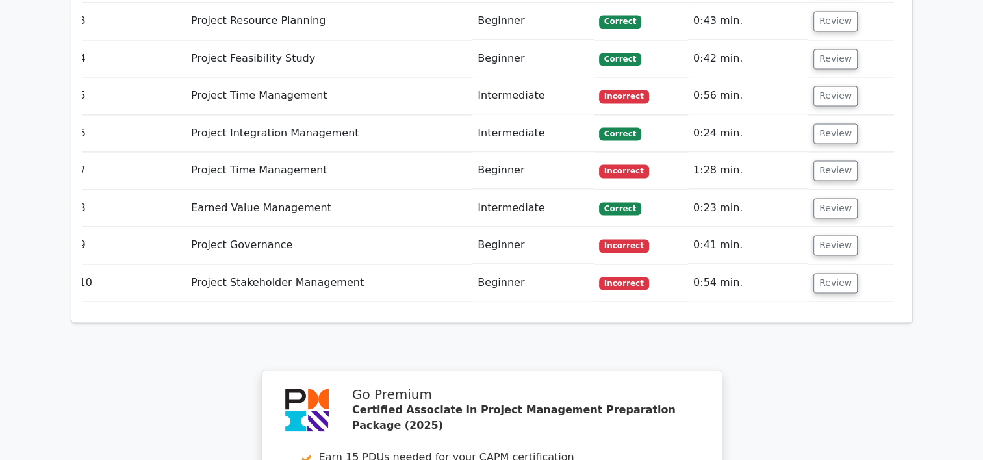
scroll to position [2334, 0]
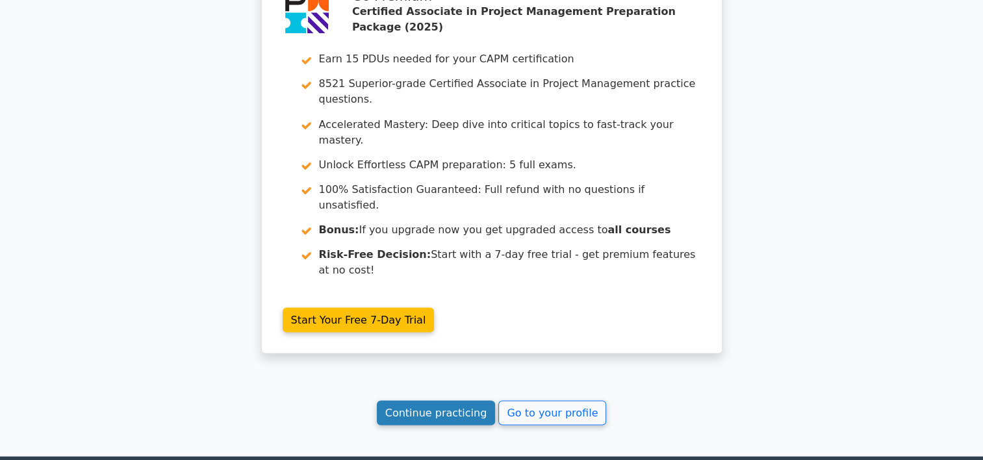
click at [438, 400] on link "Continue practicing" at bounding box center [436, 412] width 119 height 25
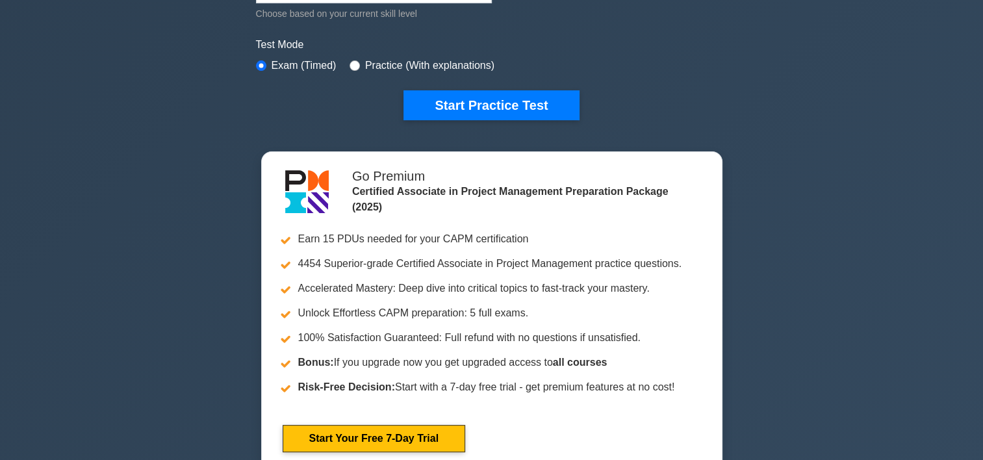
scroll to position [388, 0]
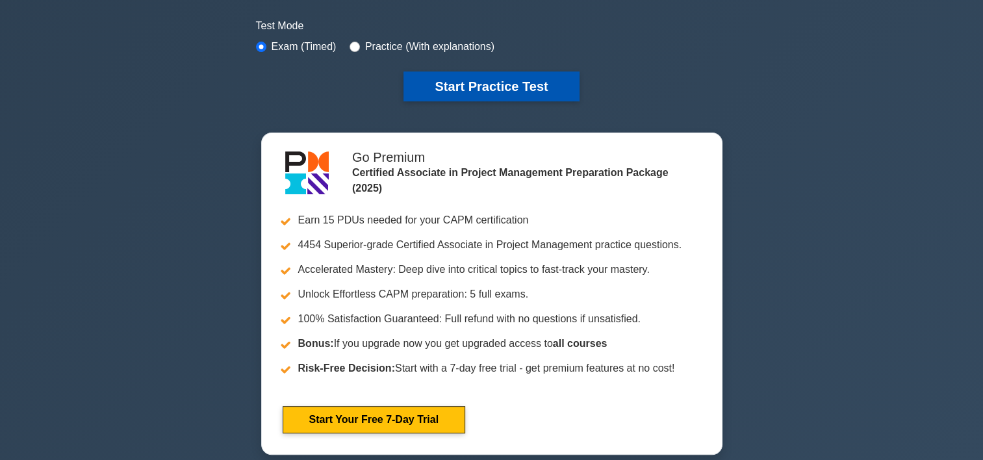
click at [479, 85] on button "Start Practice Test" at bounding box center [490, 86] width 175 height 30
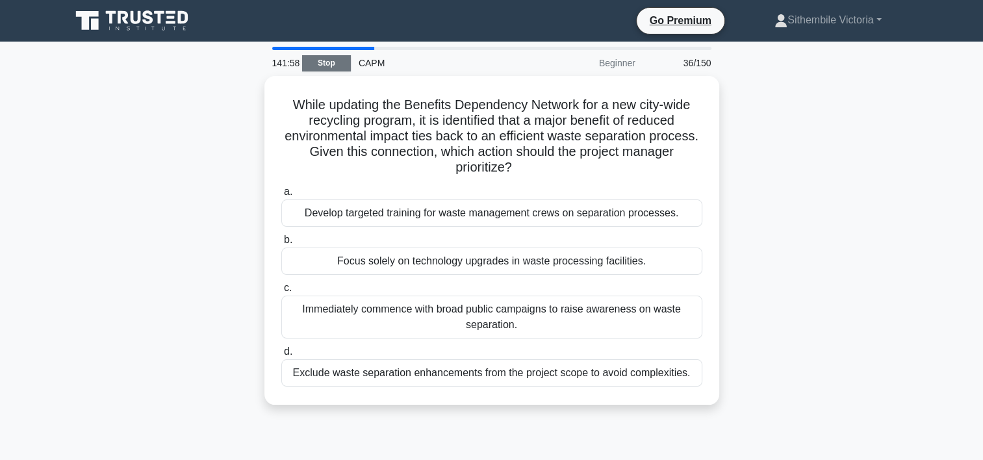
click at [320, 65] on link "Stop" at bounding box center [326, 63] width 49 height 16
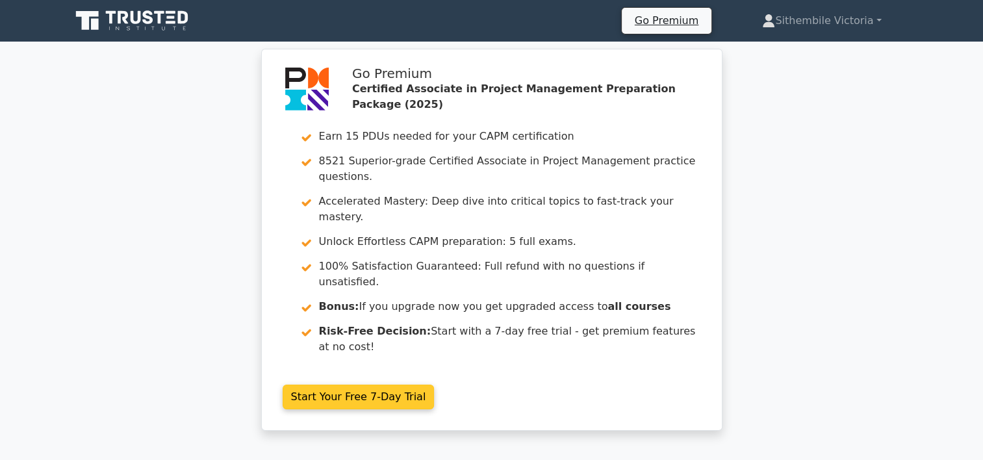
click at [314, 385] on link "Start Your Free 7-Day Trial" at bounding box center [359, 397] width 152 height 25
